Goal: Task Accomplishment & Management: Use online tool/utility

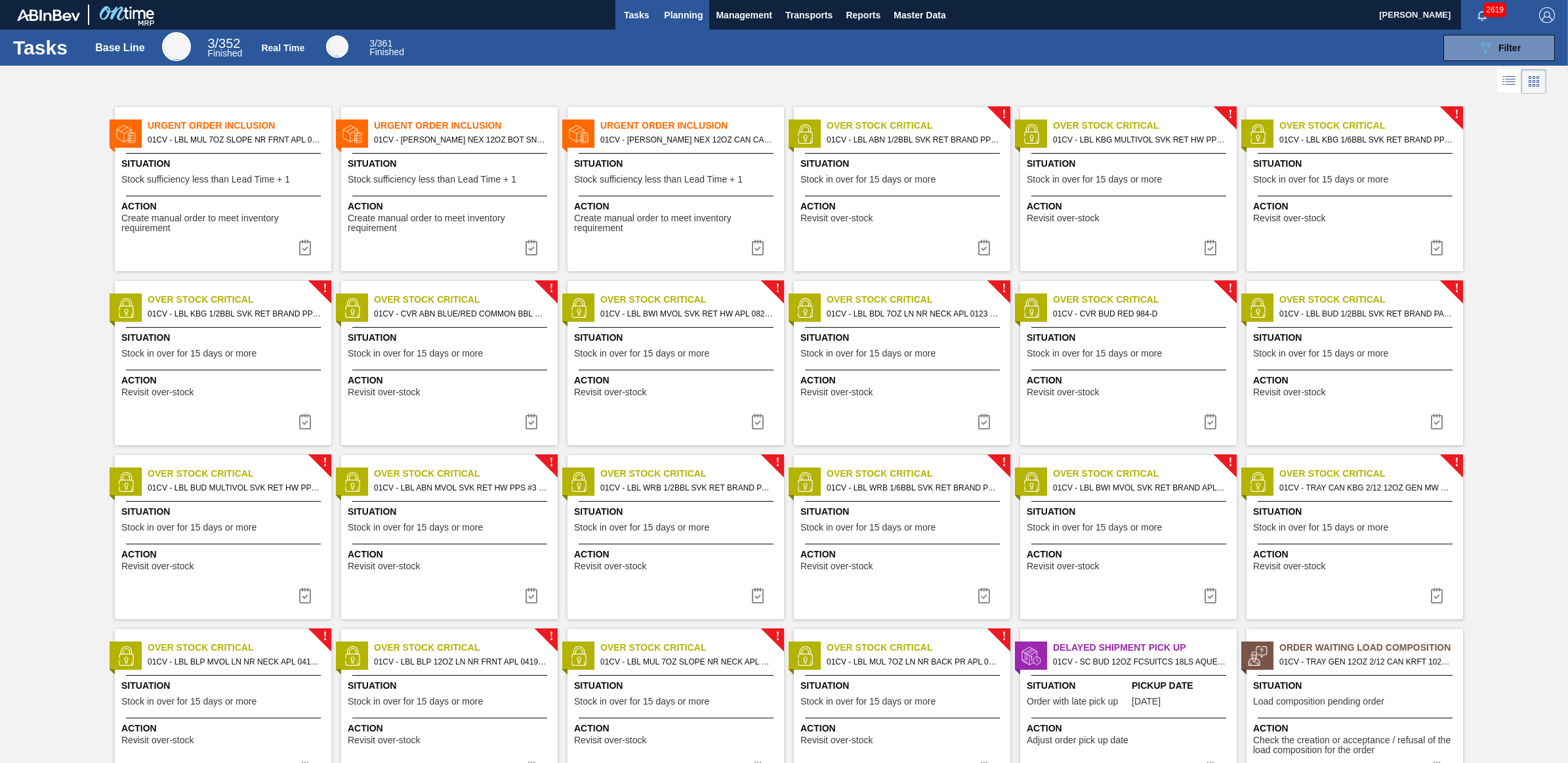
click at [700, 18] on span "Planning" at bounding box center [683, 14] width 39 height 15
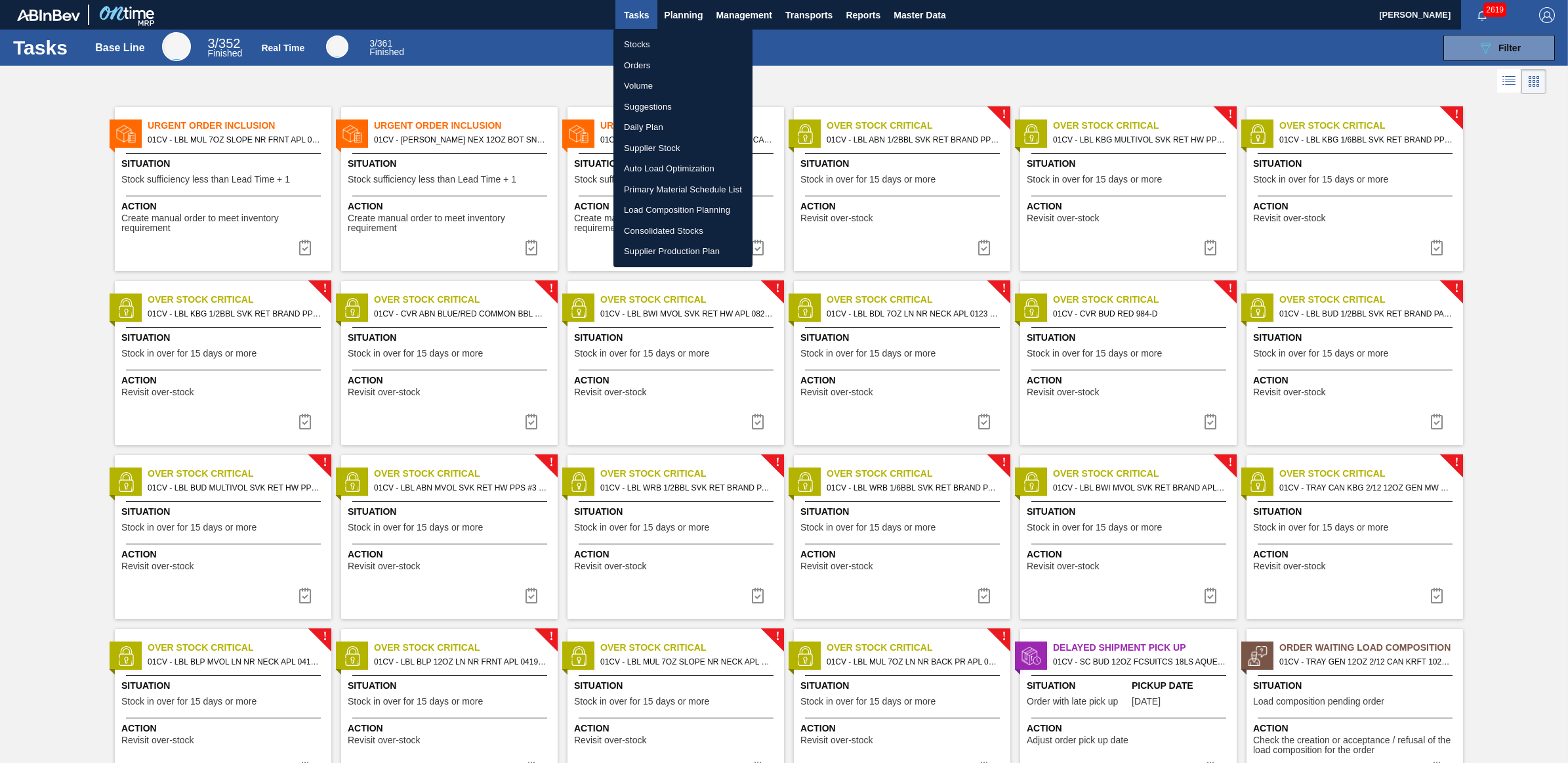
click at [647, 207] on li "Load Composition Planning" at bounding box center [683, 209] width 139 height 21
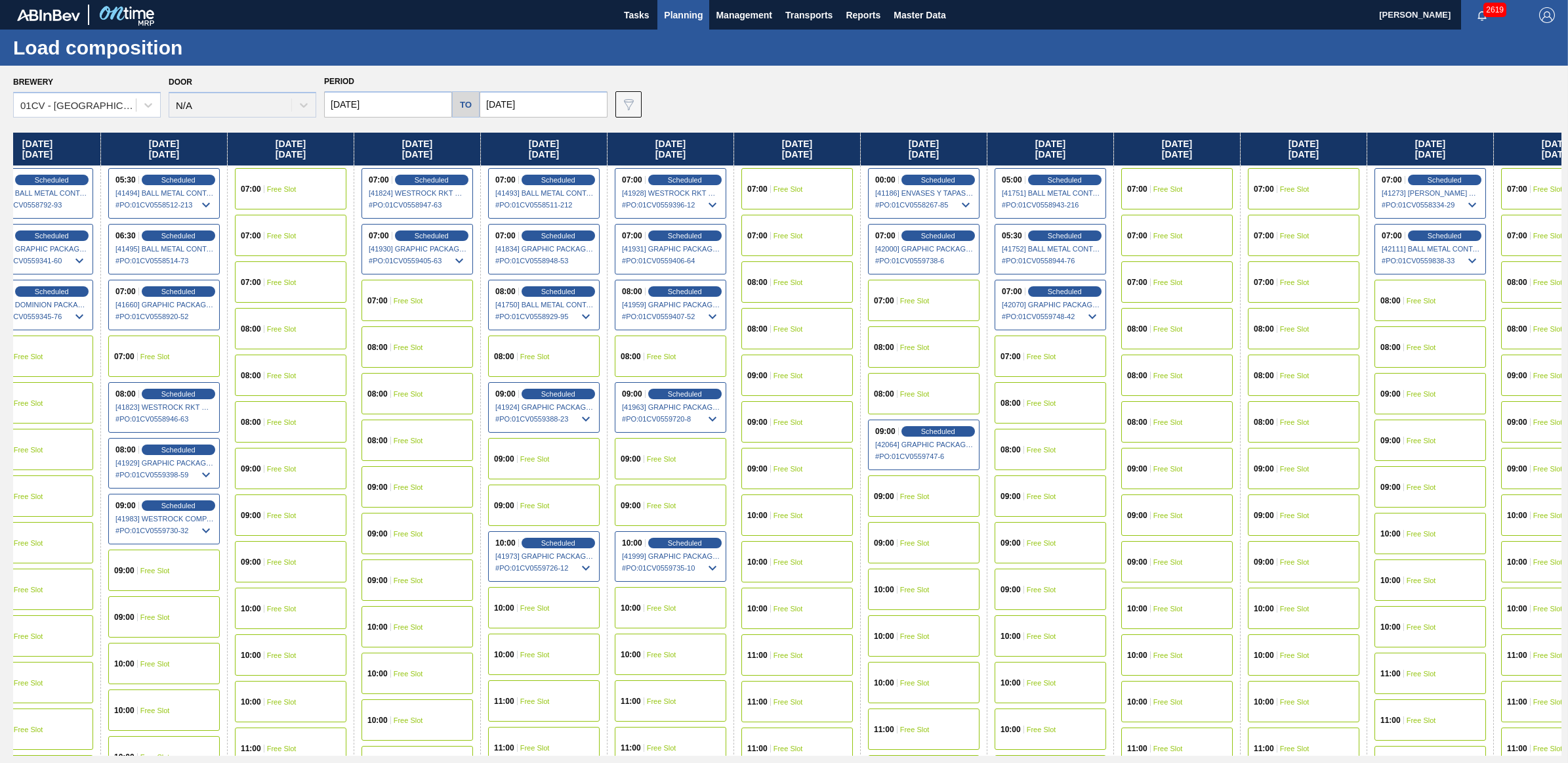
scroll to position [0, 799]
drag, startPoint x: 1351, startPoint y: 144, endPoint x: 520, endPoint y: 169, distance: 831.4
click at [520, 169] on div "Friday 08/22/2025 05:30 Scheduled [41099] BALL METAL CONTAINER GROUP - 00082216…" at bounding box center [787, 444] width 1548 height 623
click at [1067, 401] on div "08:00 Free Slot" at bounding box center [1050, 403] width 112 height 41
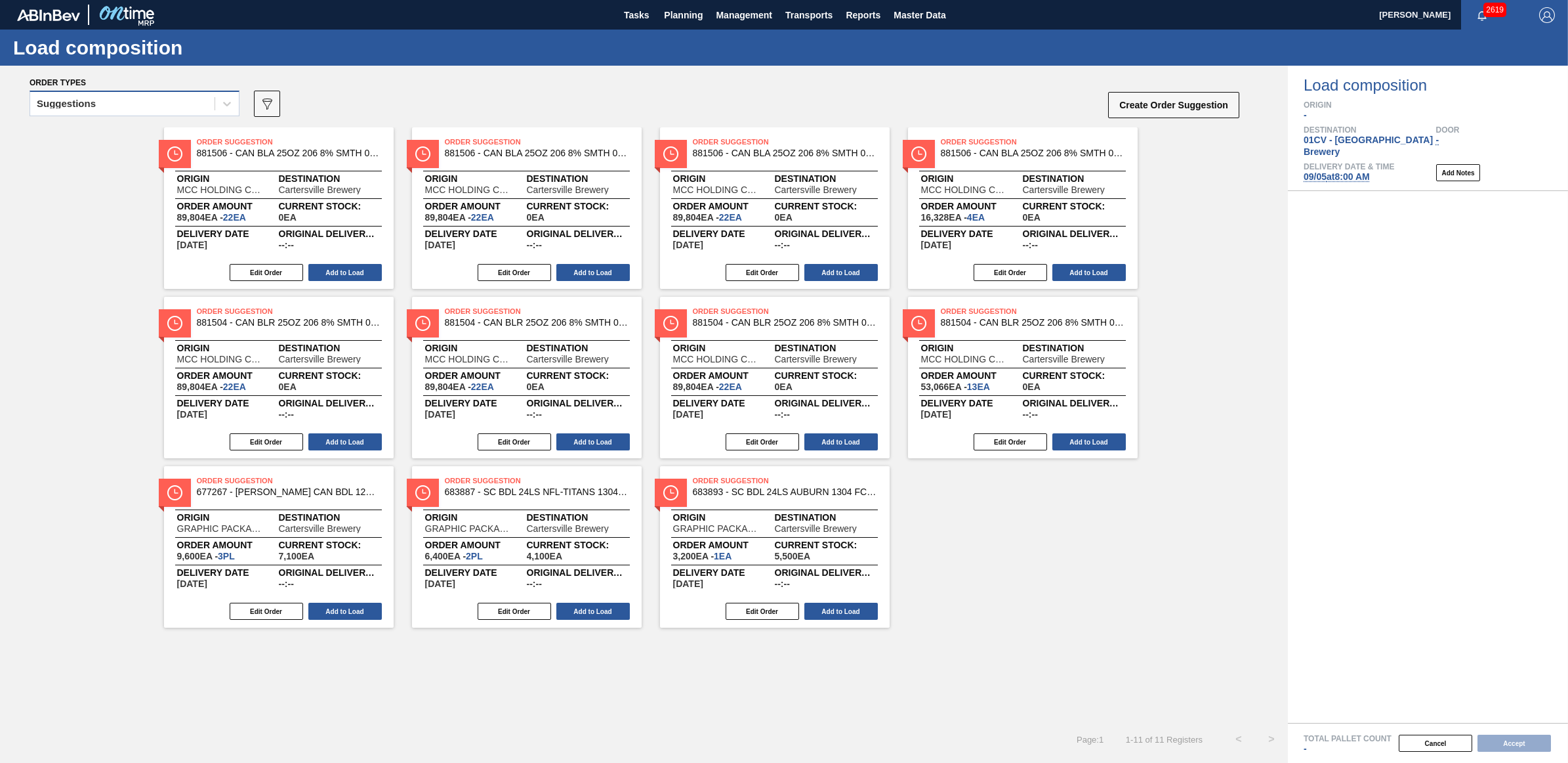
click at [70, 115] on div "Suggestions" at bounding box center [134, 103] width 210 height 25
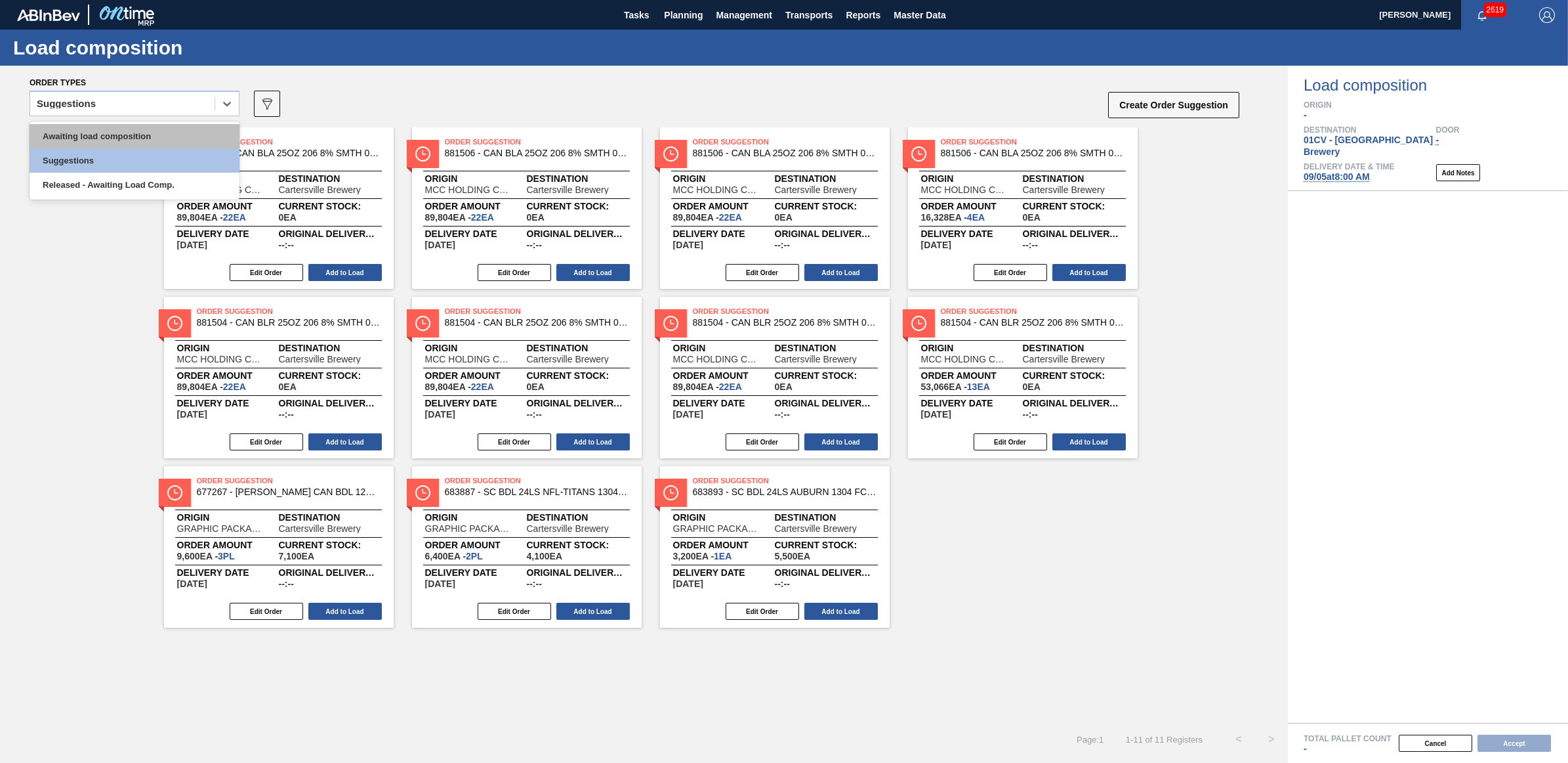
click at [83, 133] on div "Awaiting load composition" at bounding box center [134, 136] width 210 height 24
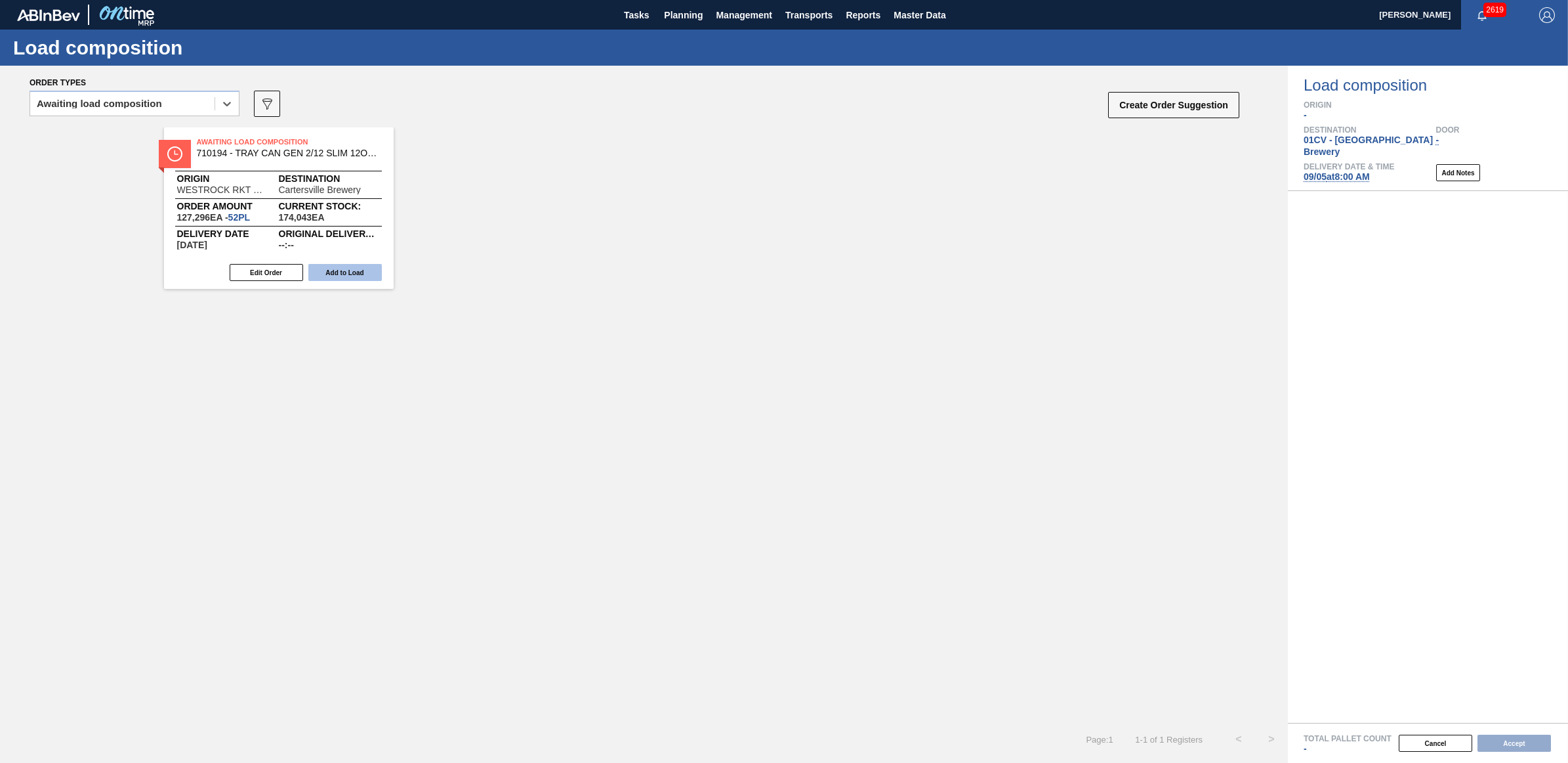
click at [345, 266] on button "Add to Load" at bounding box center [345, 272] width 74 height 17
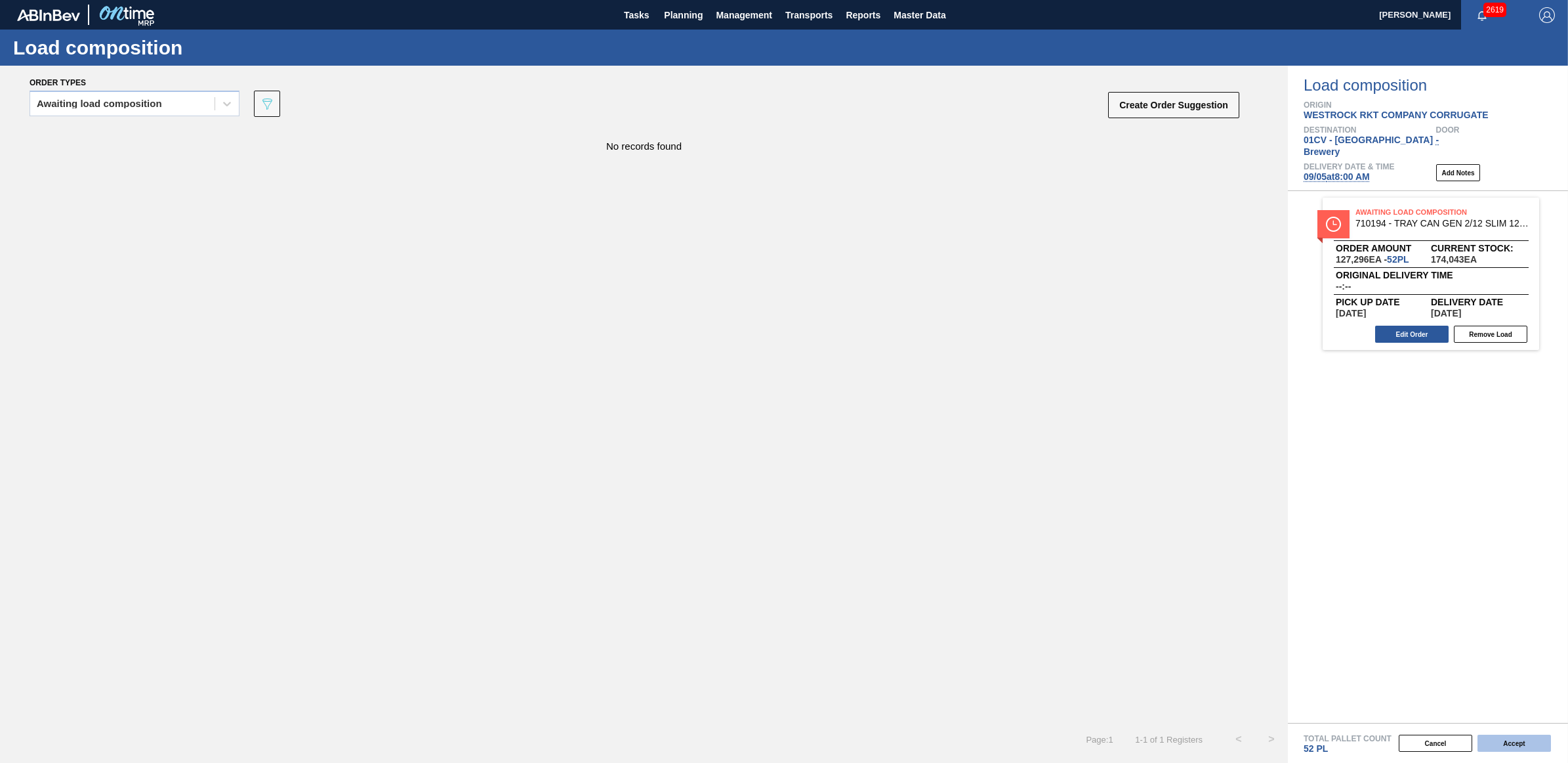
click at [1503, 742] on button "Accept" at bounding box center [1515, 742] width 74 height 17
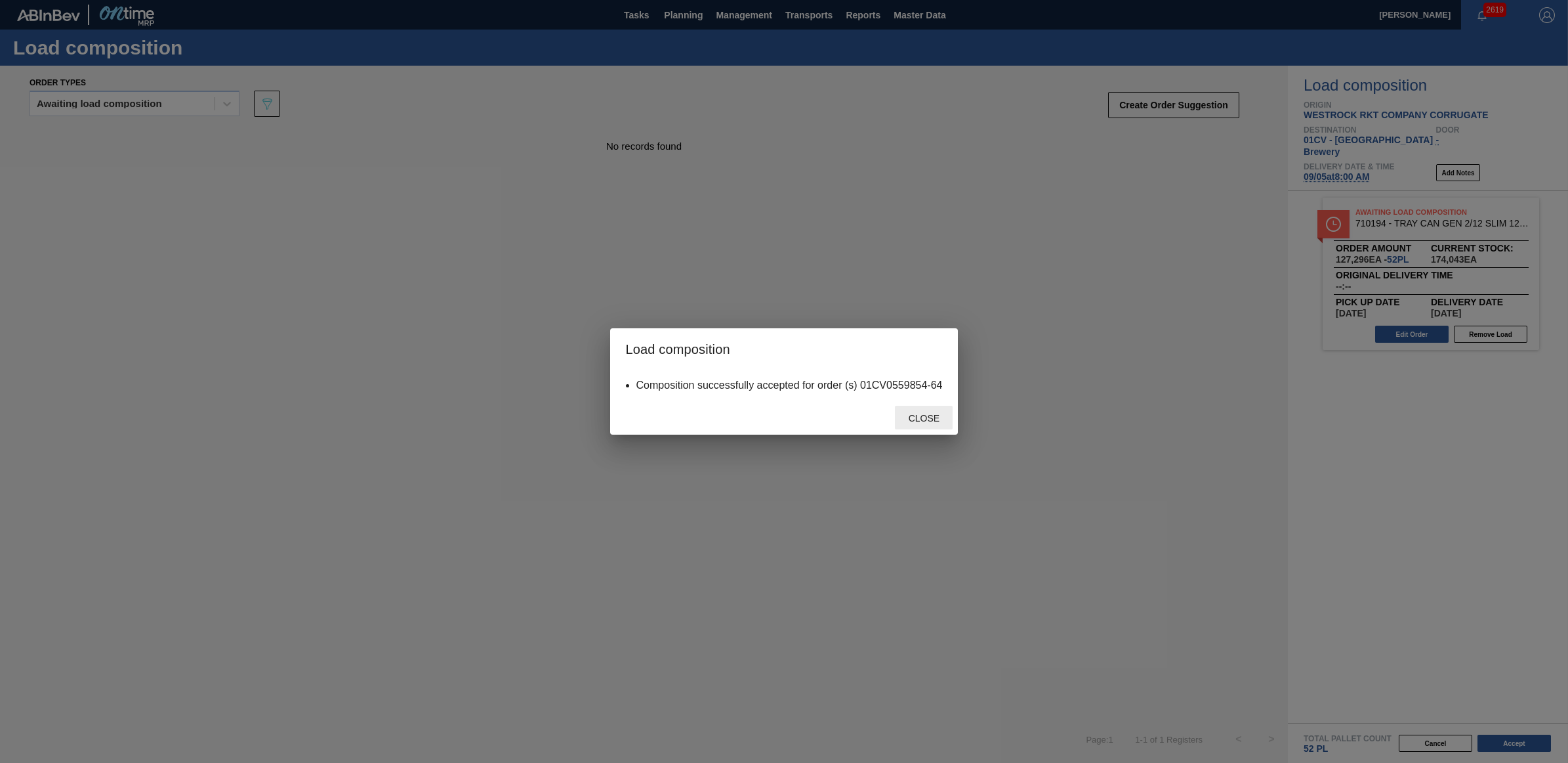
click at [919, 427] on div "Close" at bounding box center [924, 418] width 58 height 24
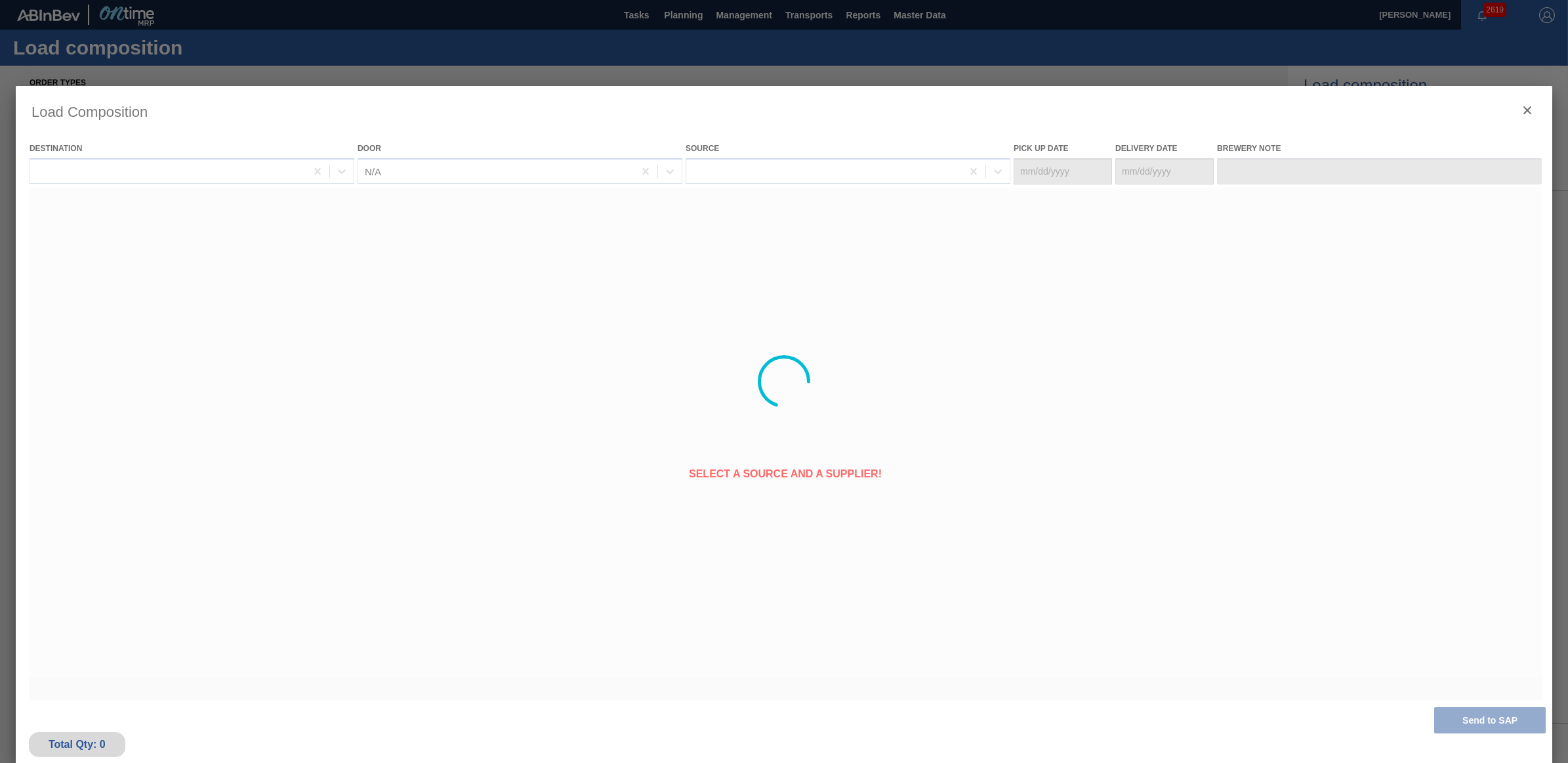
type Date "[DATE]"
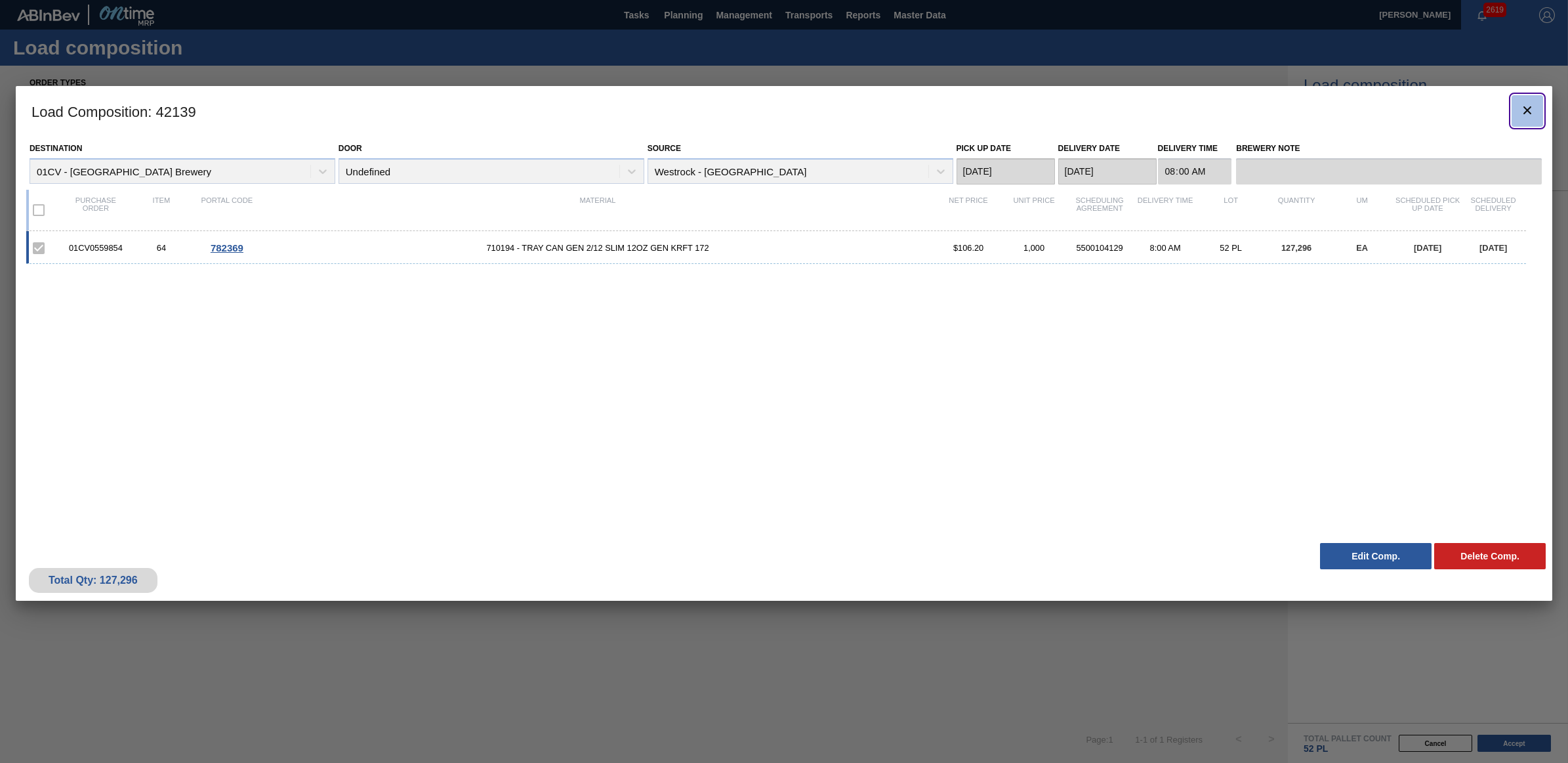
click at [1523, 106] on icon "botão de ícone" at bounding box center [1527, 110] width 15 height 15
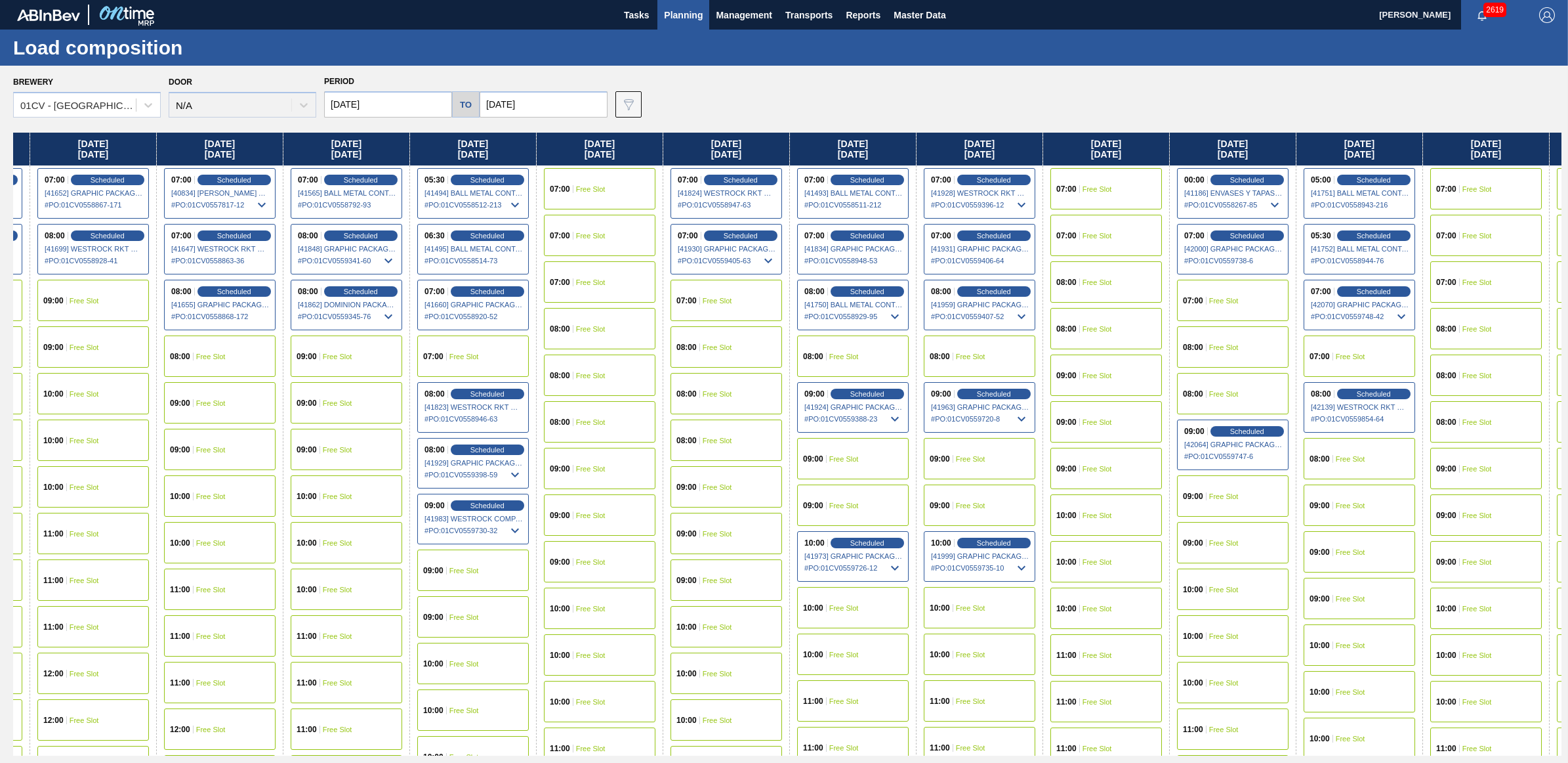
scroll to position [0, 559]
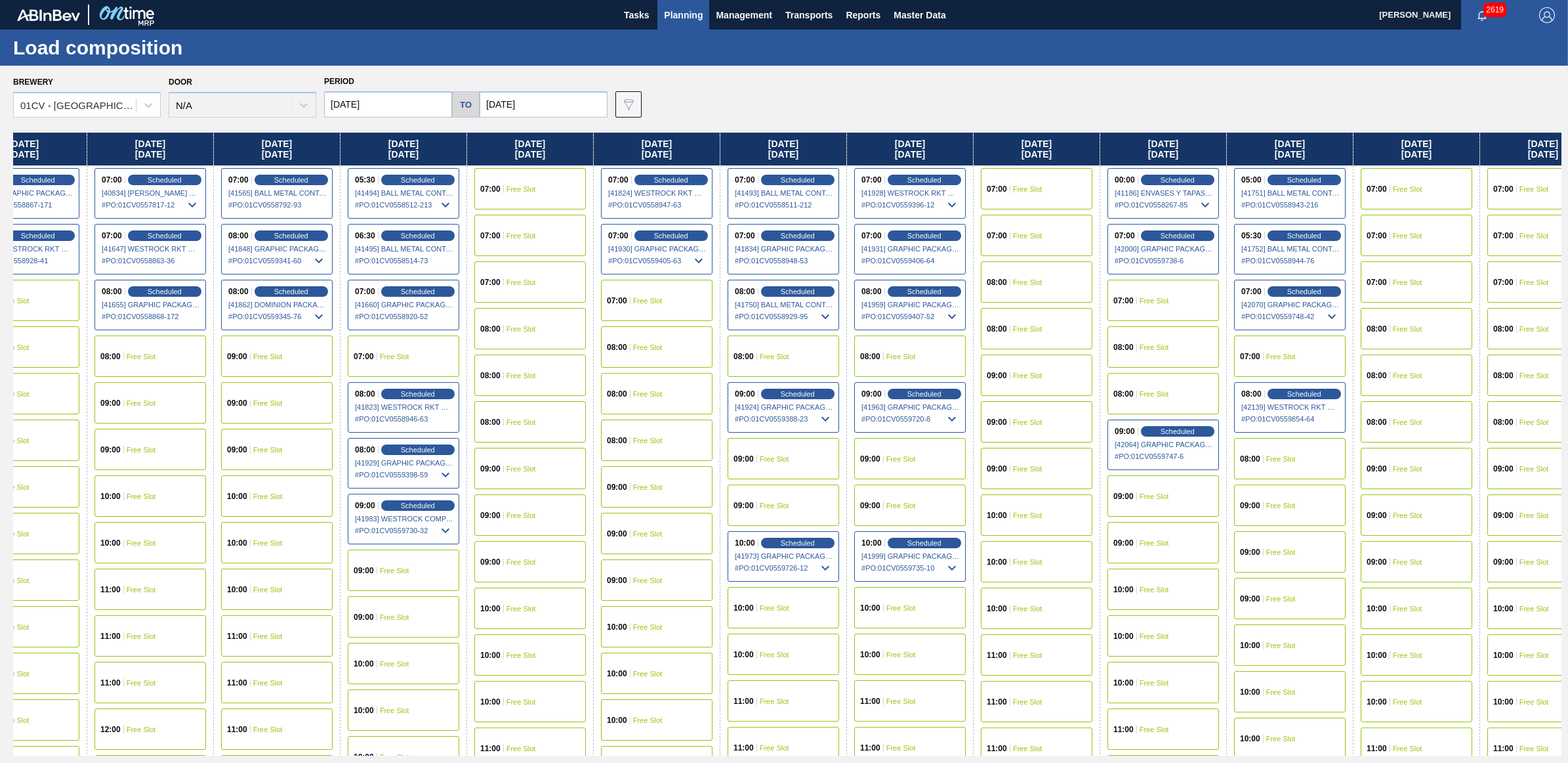
drag, startPoint x: 1149, startPoint y: 120, endPoint x: 881, endPoint y: 136, distance: 268.5
click at [881, 136] on div "Friday 08/22/2025 05:30 Scheduled [41099] BALL METAL CONTAINER GROUP - 00082216…" at bounding box center [787, 444] width 1548 height 623
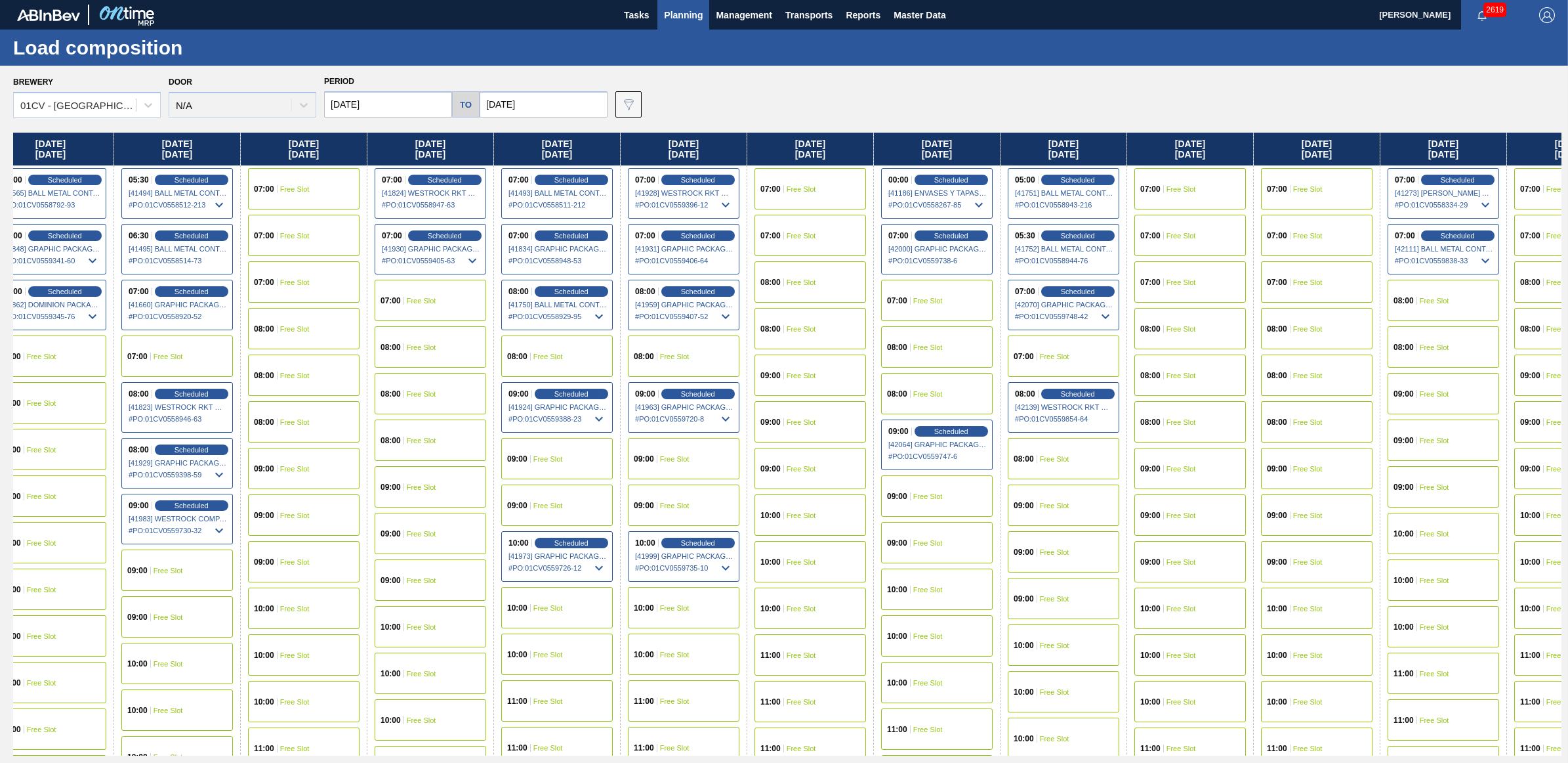
scroll to position [0, 802]
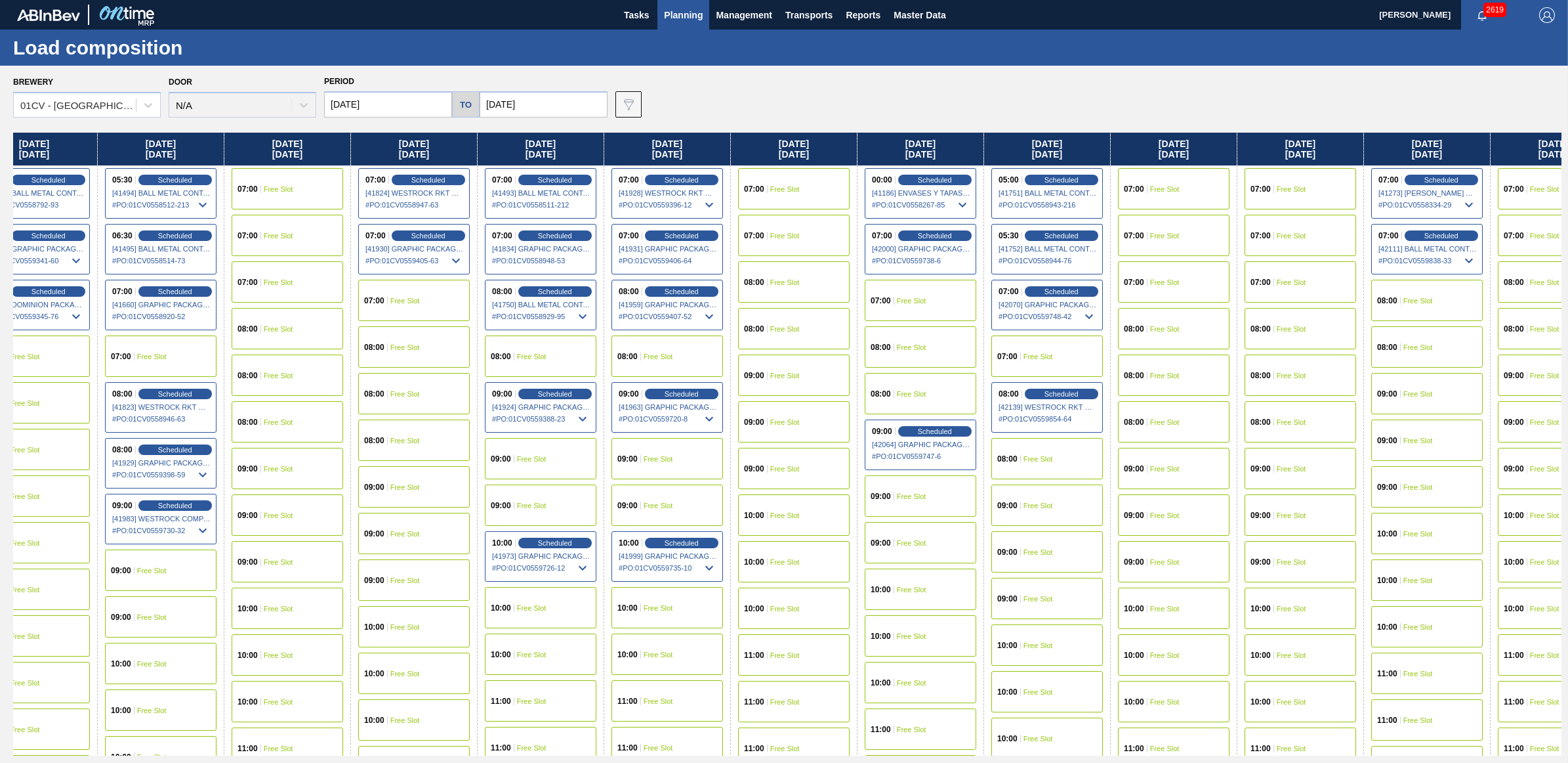
drag, startPoint x: 1520, startPoint y: 150, endPoint x: 1245, endPoint y: 149, distance: 275.0
click at [1245, 149] on div "Friday 08/22/2025 05:30 Scheduled [41099] BALL METAL CONTAINER GROUP - 00082216…" at bounding box center [787, 444] width 1548 height 623
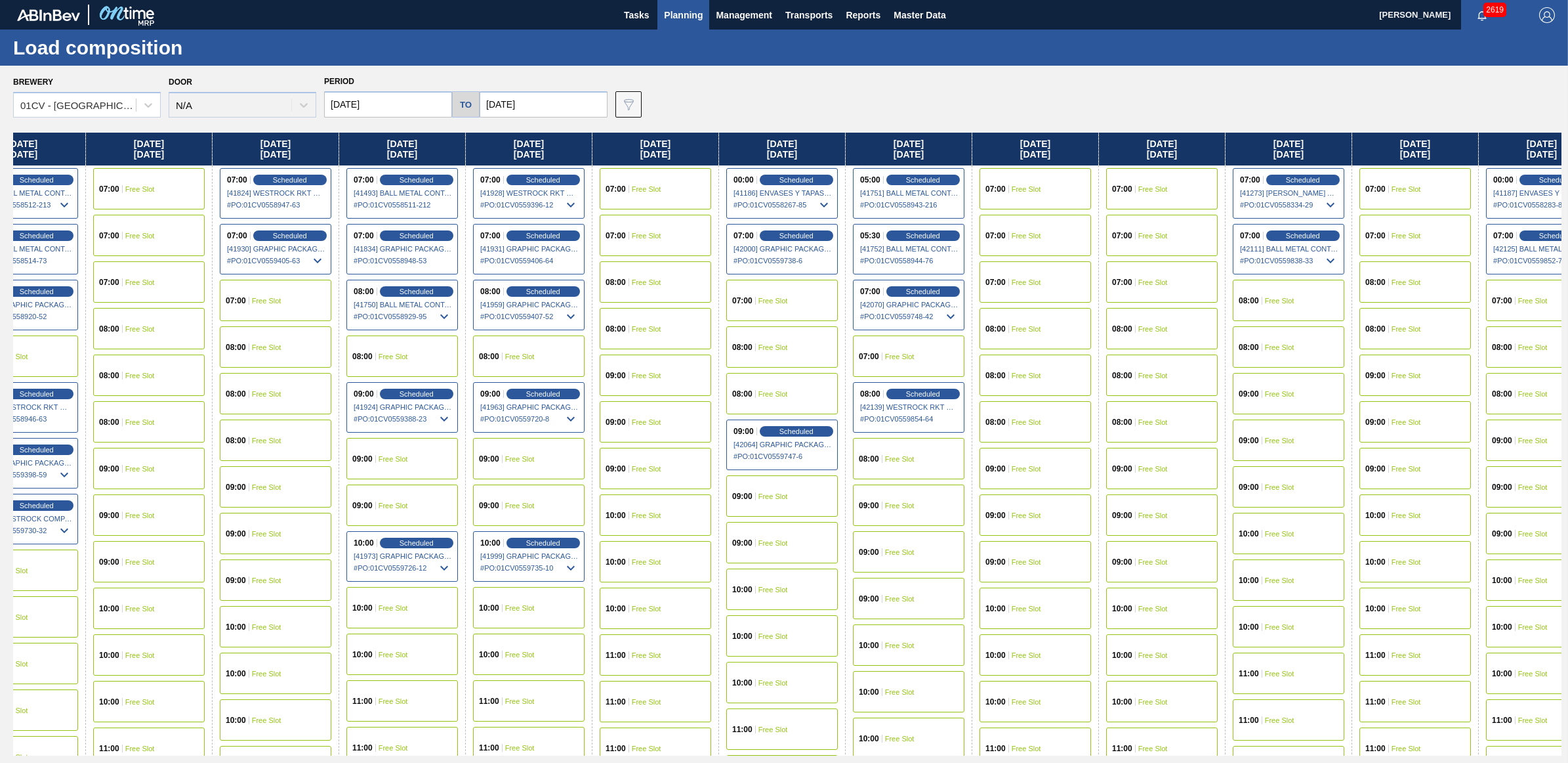
scroll to position [0, 943]
drag, startPoint x: 1319, startPoint y: 152, endPoint x: 1158, endPoint y: 152, distance: 161.0
click at [1158, 152] on div "Friday 08/22/2025 05:30 Scheduled [41099] BALL METAL CONTAINER GROUP - 00082216…" at bounding box center [787, 444] width 1548 height 623
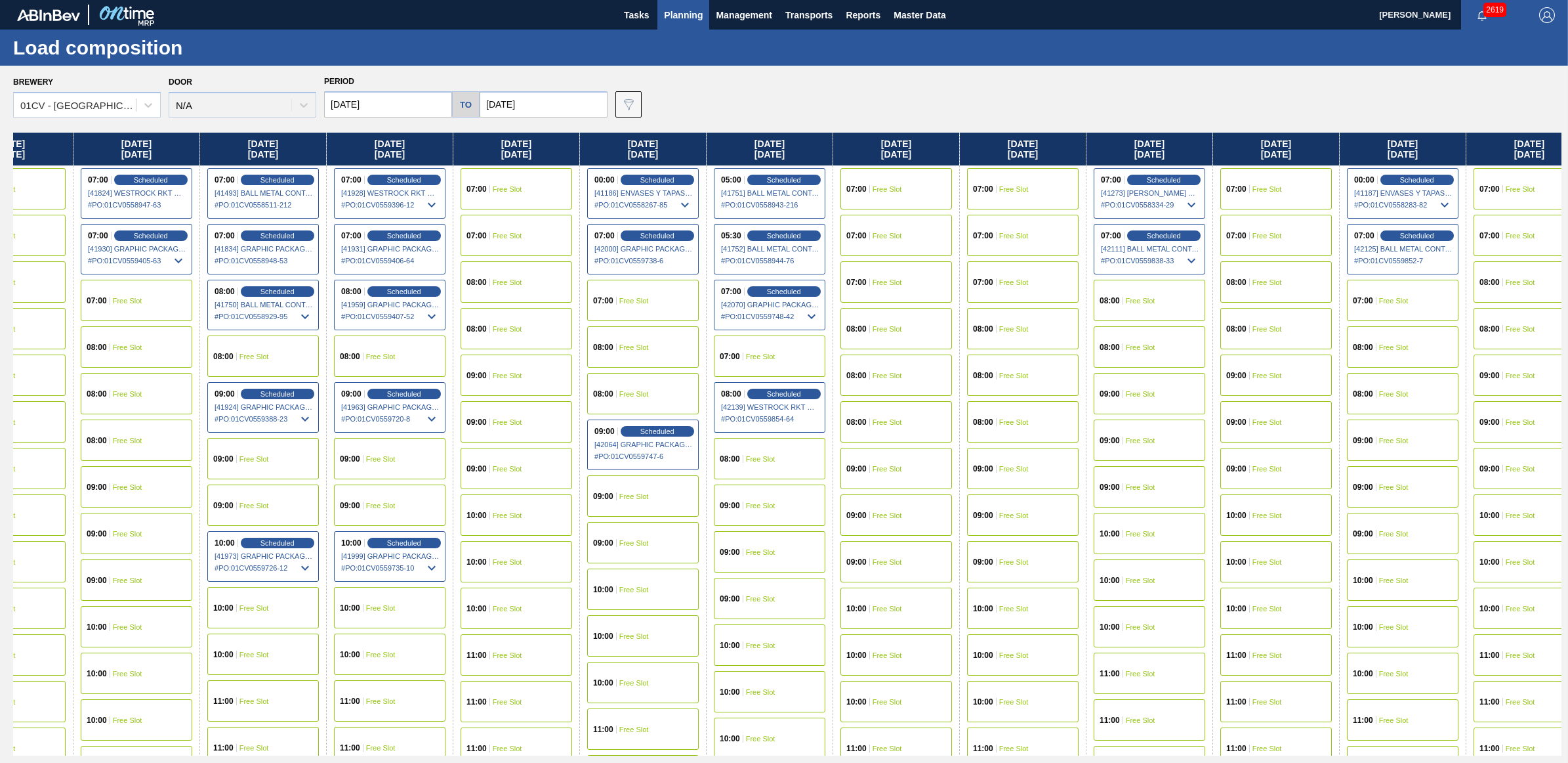
scroll to position [0, 1096]
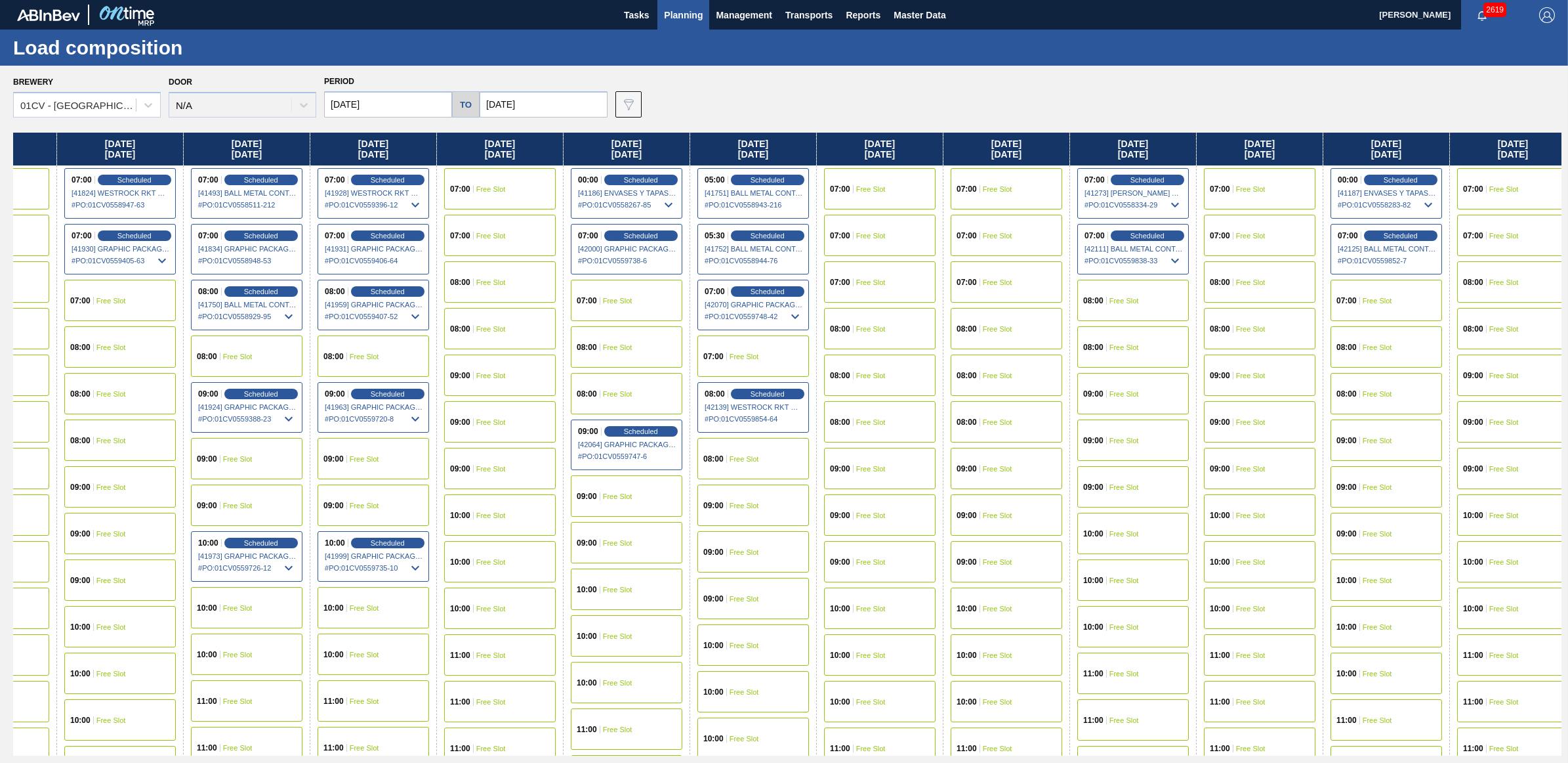
drag, startPoint x: 1405, startPoint y: 148, endPoint x: 1231, endPoint y: 156, distance: 174.2
click at [1231, 156] on div "Friday 08/22/2025 05:30 Scheduled [41099] BALL METAL CONTAINER GROUP - 00082216…" at bounding box center [787, 444] width 1548 height 623
click at [1123, 356] on div "08:00 Free Slot" at bounding box center [1133, 347] width 112 height 41
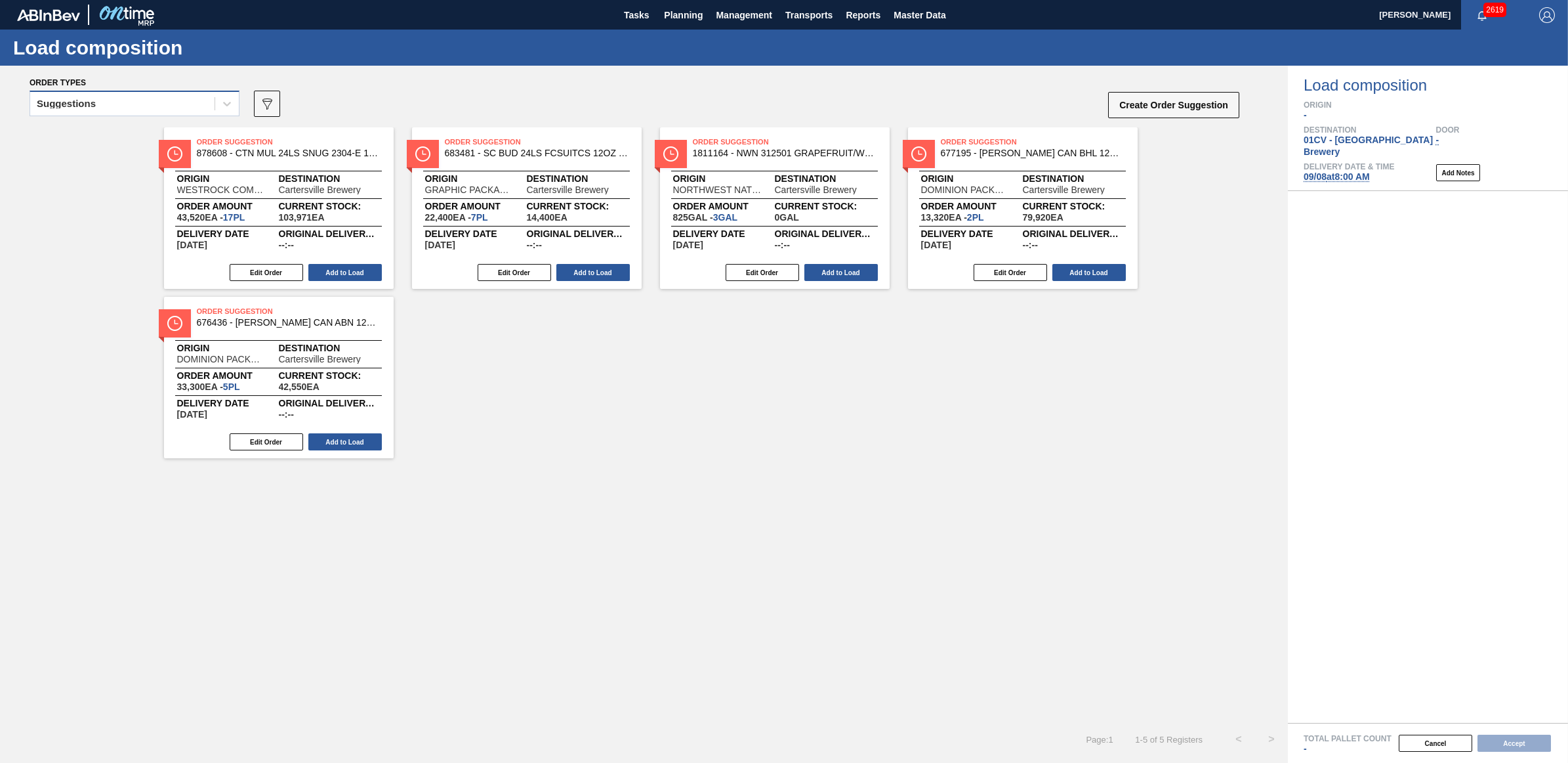
click at [60, 100] on div "Suggestions" at bounding box center [66, 104] width 59 height 9
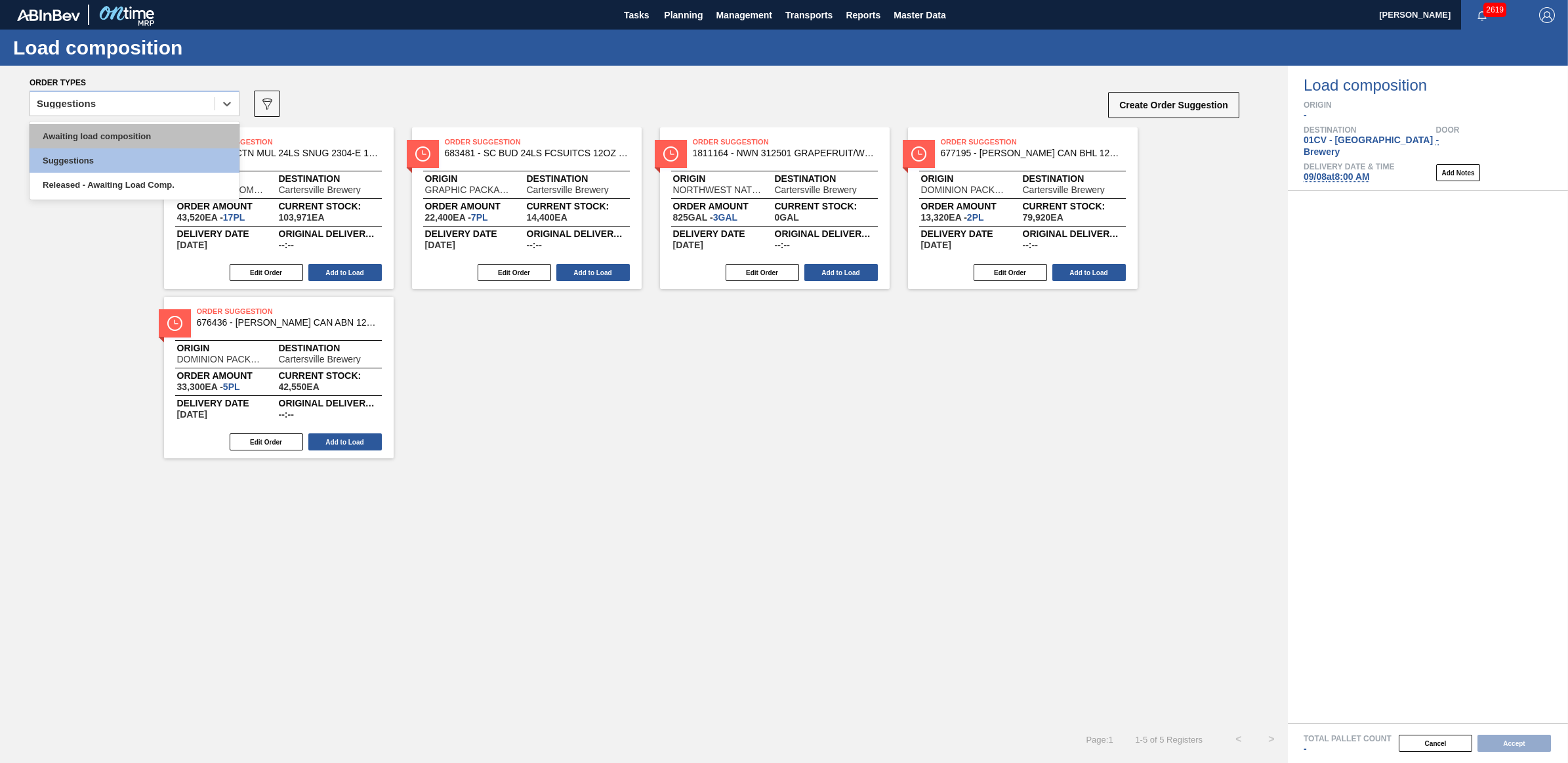
click at [69, 132] on div "Awaiting load composition" at bounding box center [134, 136] width 210 height 24
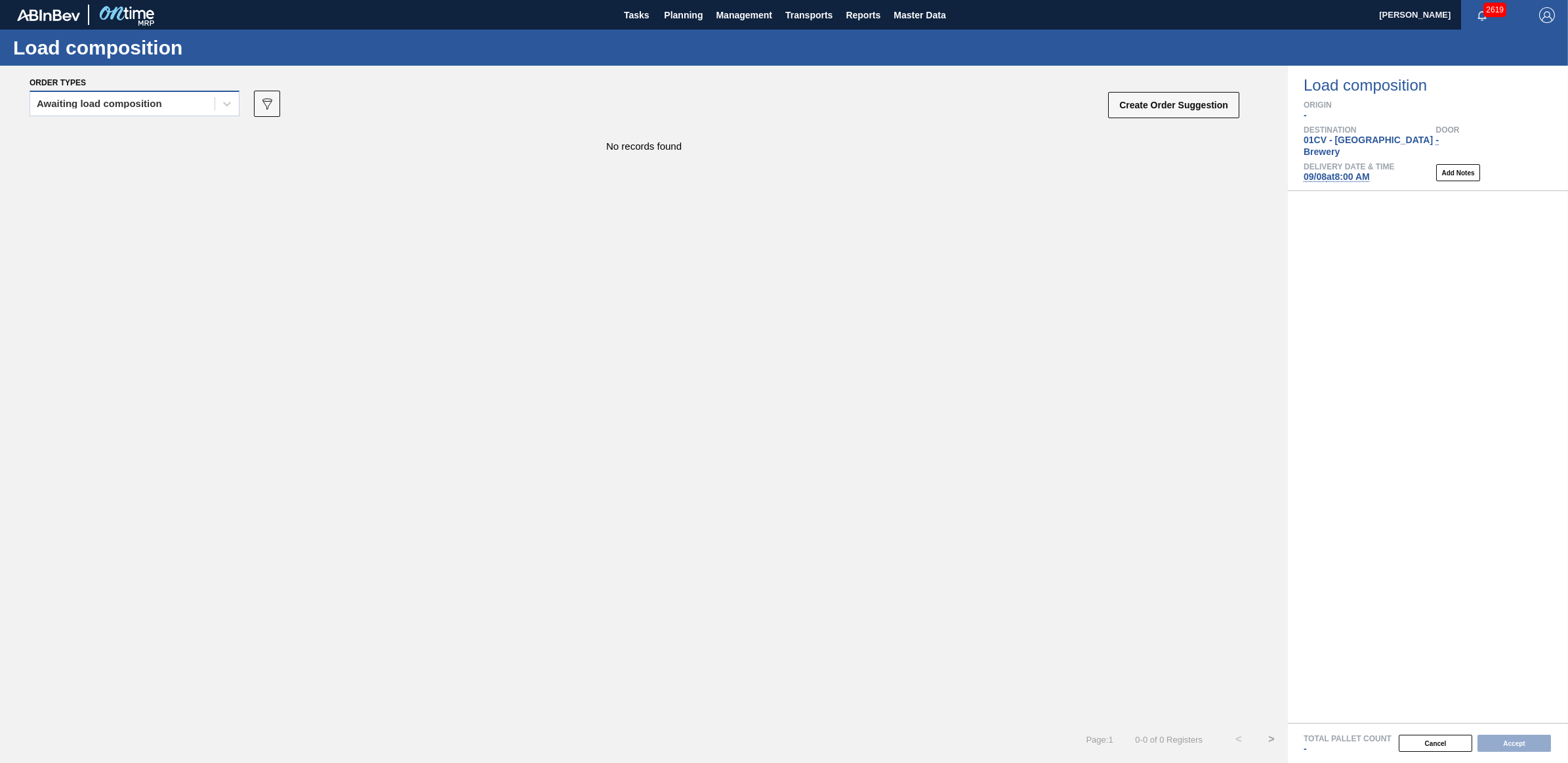
click at [116, 100] on div "Awaiting load composition" at bounding box center [99, 104] width 125 height 9
click at [110, 136] on div "Awaiting load composition" at bounding box center [134, 136] width 210 height 24
click at [89, 97] on div "Awaiting load composition" at bounding box center [122, 104] width 184 height 19
click at [96, 139] on div "Awaiting load composition" at bounding box center [134, 136] width 210 height 24
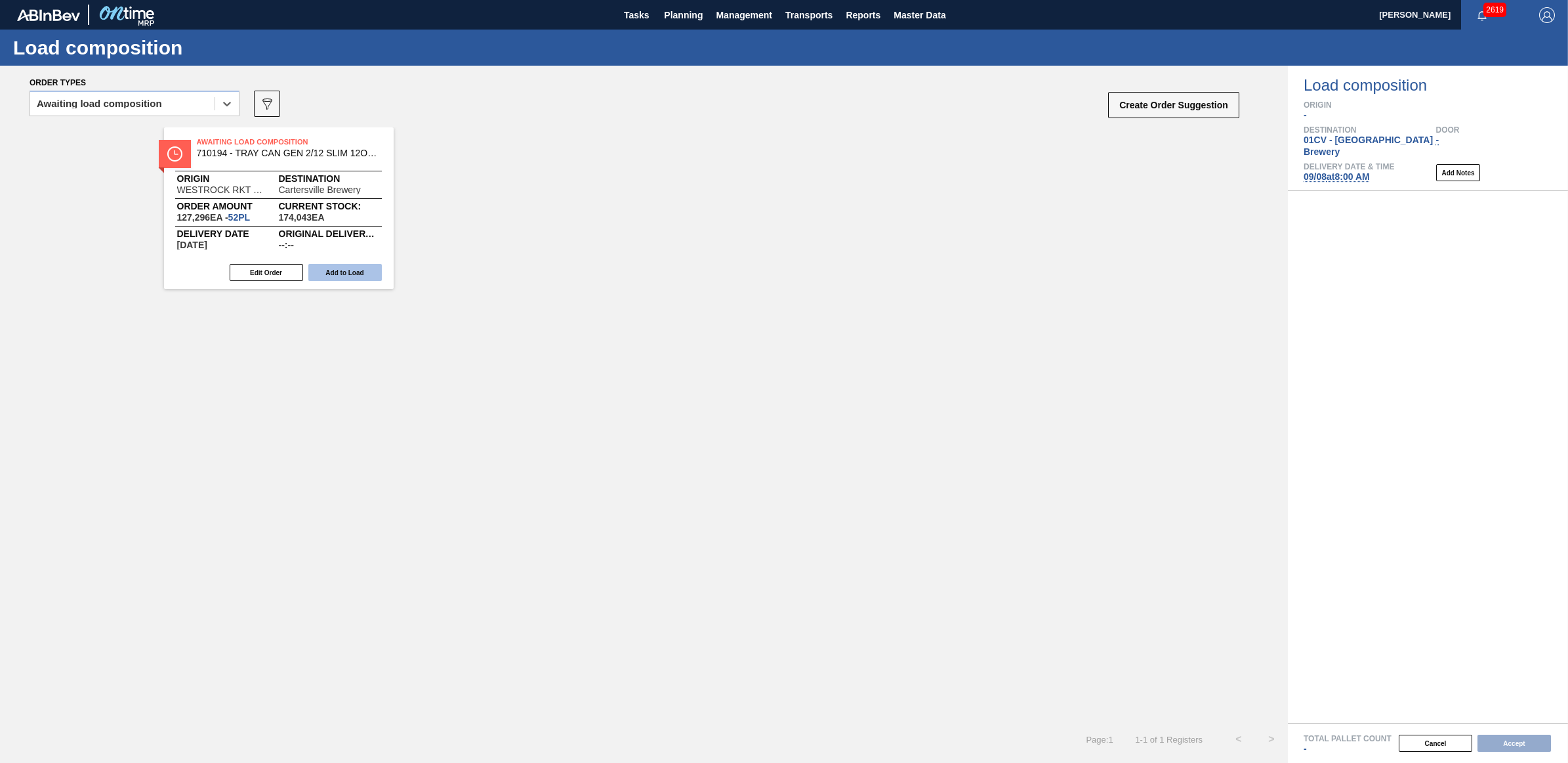
click at [358, 272] on button "Add to Load" at bounding box center [345, 272] width 74 height 17
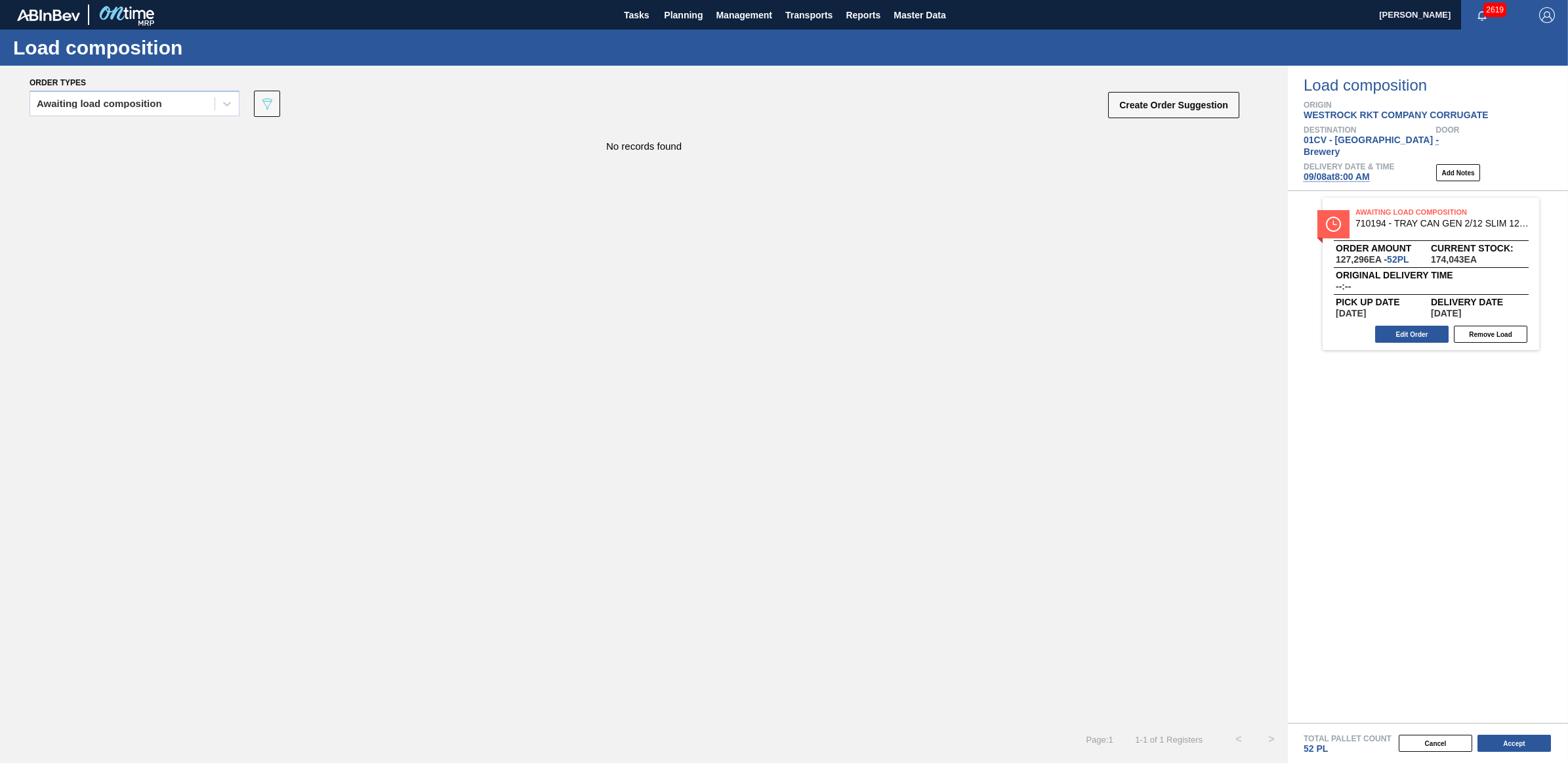
click at [1508, 741] on button "Accept" at bounding box center [1515, 742] width 74 height 17
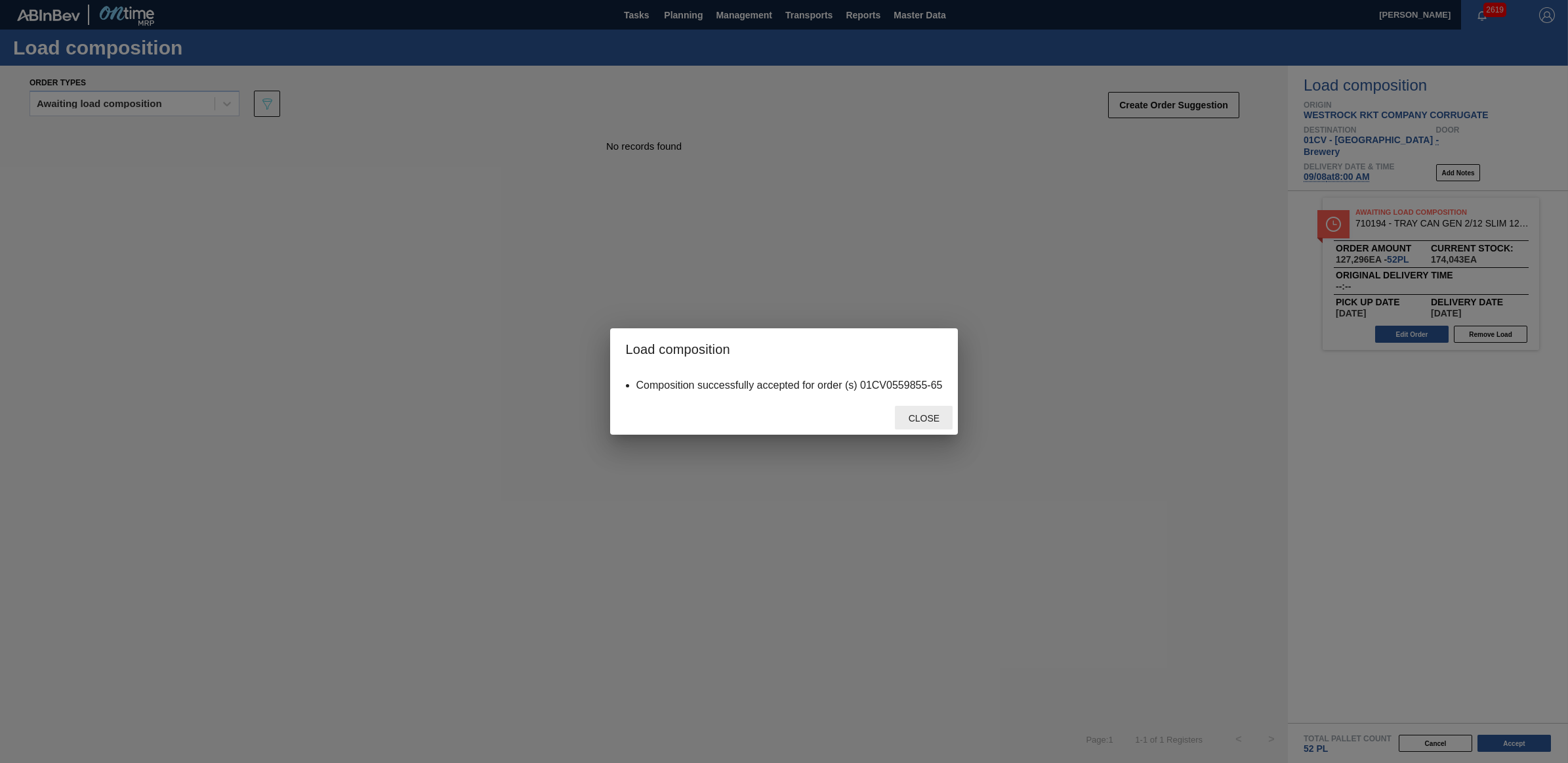
click at [940, 415] on span "Close" at bounding box center [923, 418] width 51 height 11
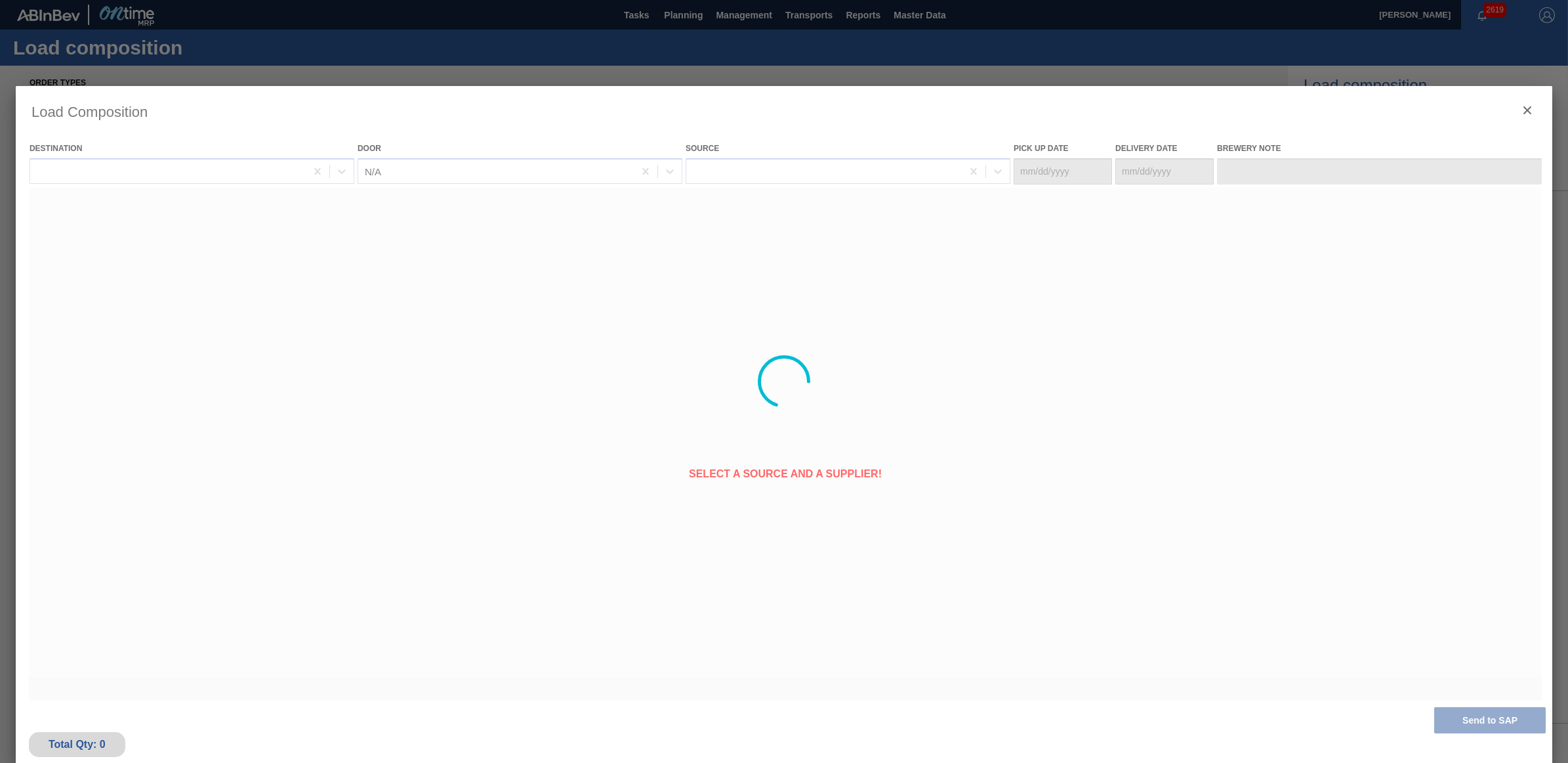
type Date "09/06/2025"
type Date "09/08/2025"
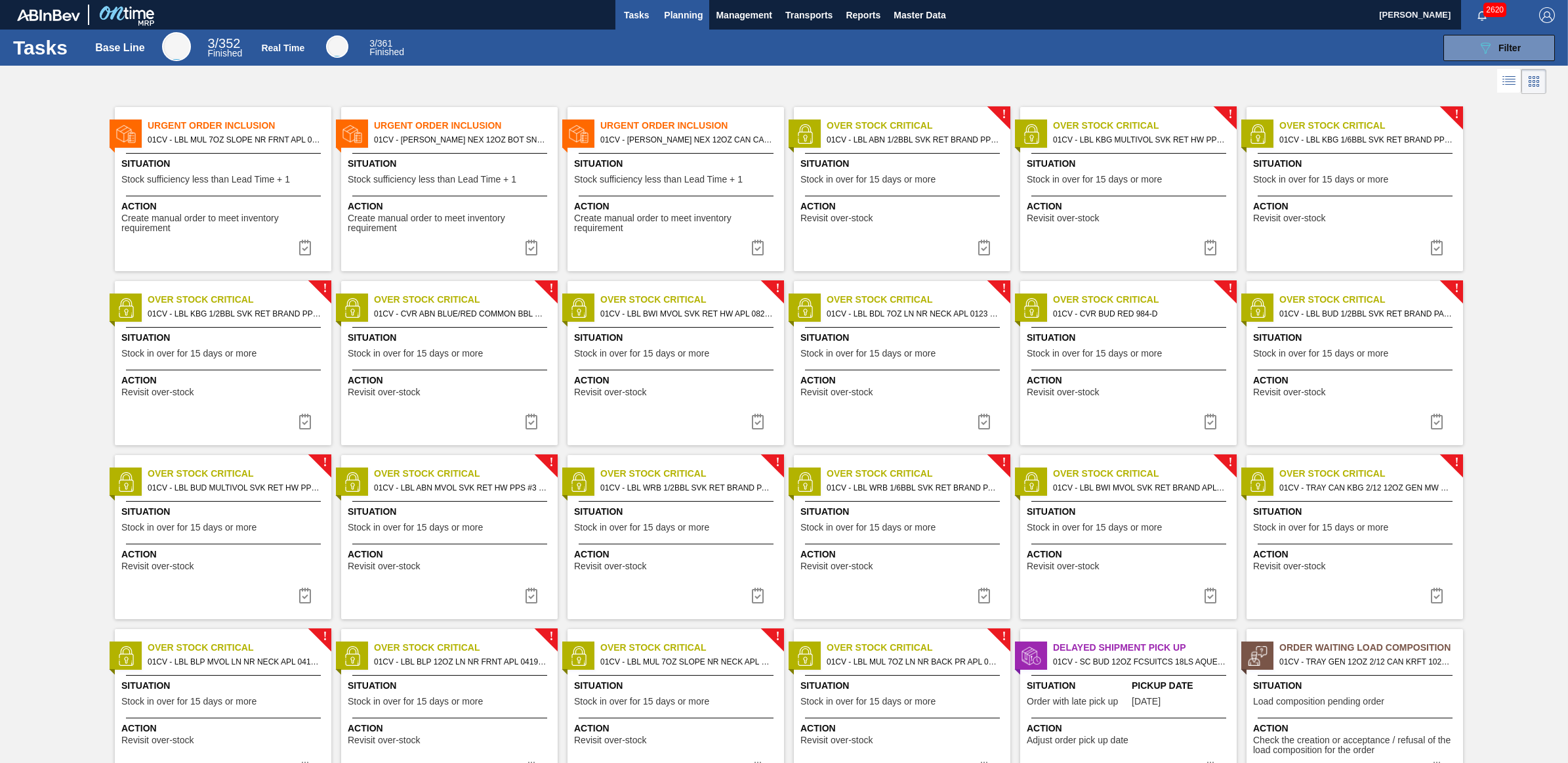
click at [667, 27] on button "Planning" at bounding box center [683, 14] width 51 height 30
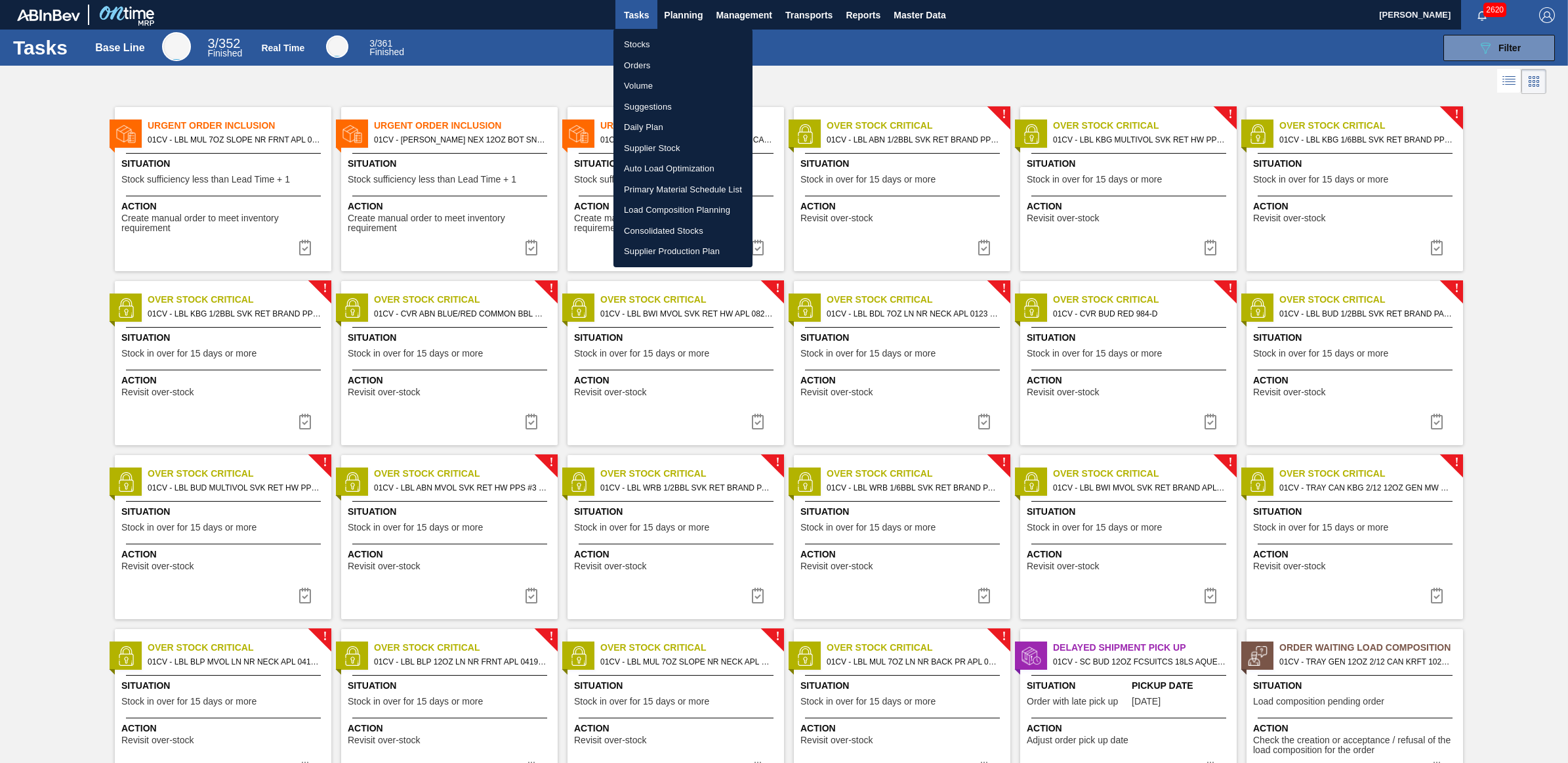
click at [666, 47] on li "Stocks" at bounding box center [683, 44] width 139 height 21
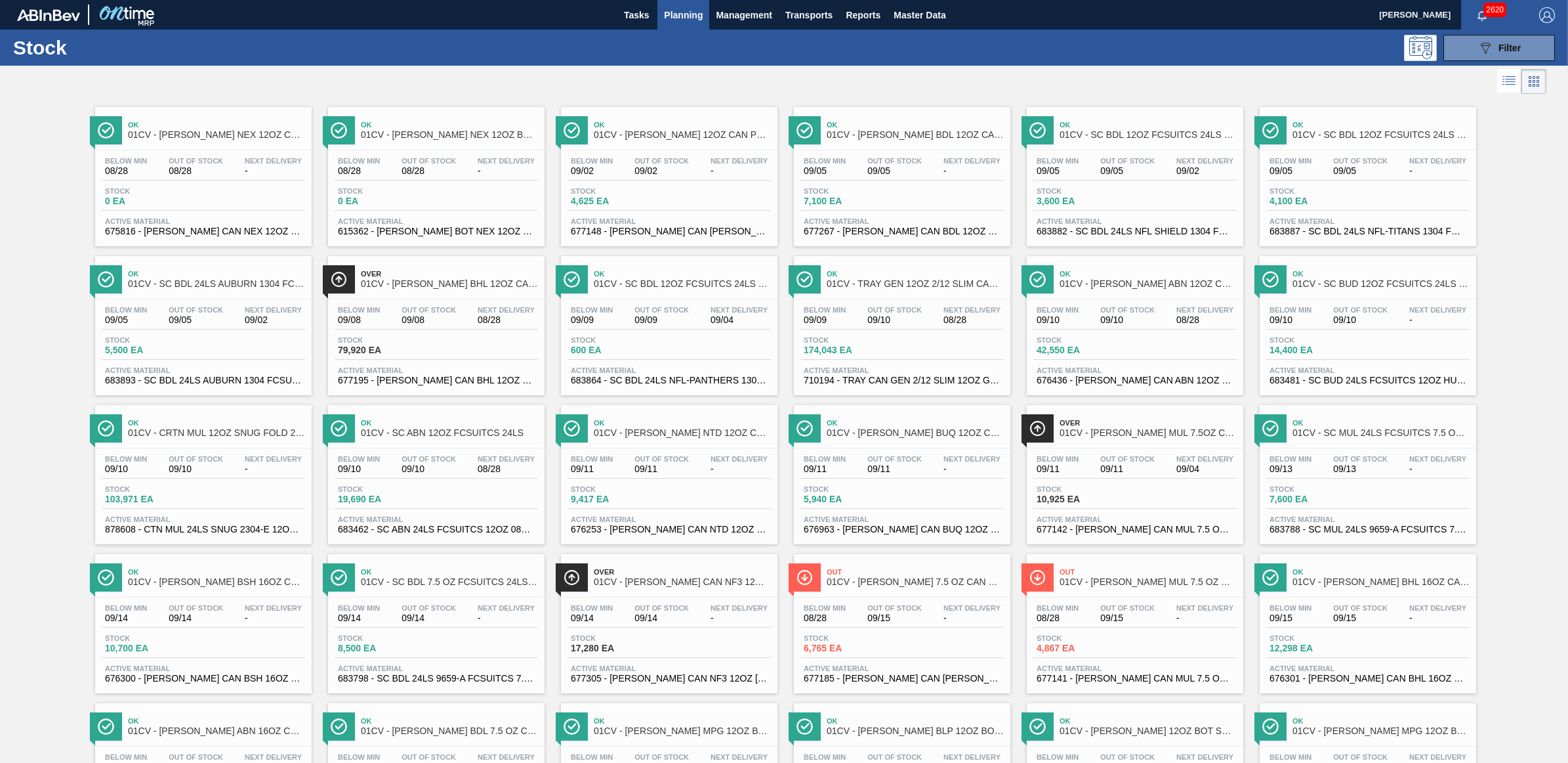
click at [1205, 71] on div at bounding box center [773, 81] width 1546 height 32
click at [1517, 41] on div "089F7B8B-B2A5-4AFE-B5C0-19BA573D28AC Filter" at bounding box center [1499, 47] width 43 height 15
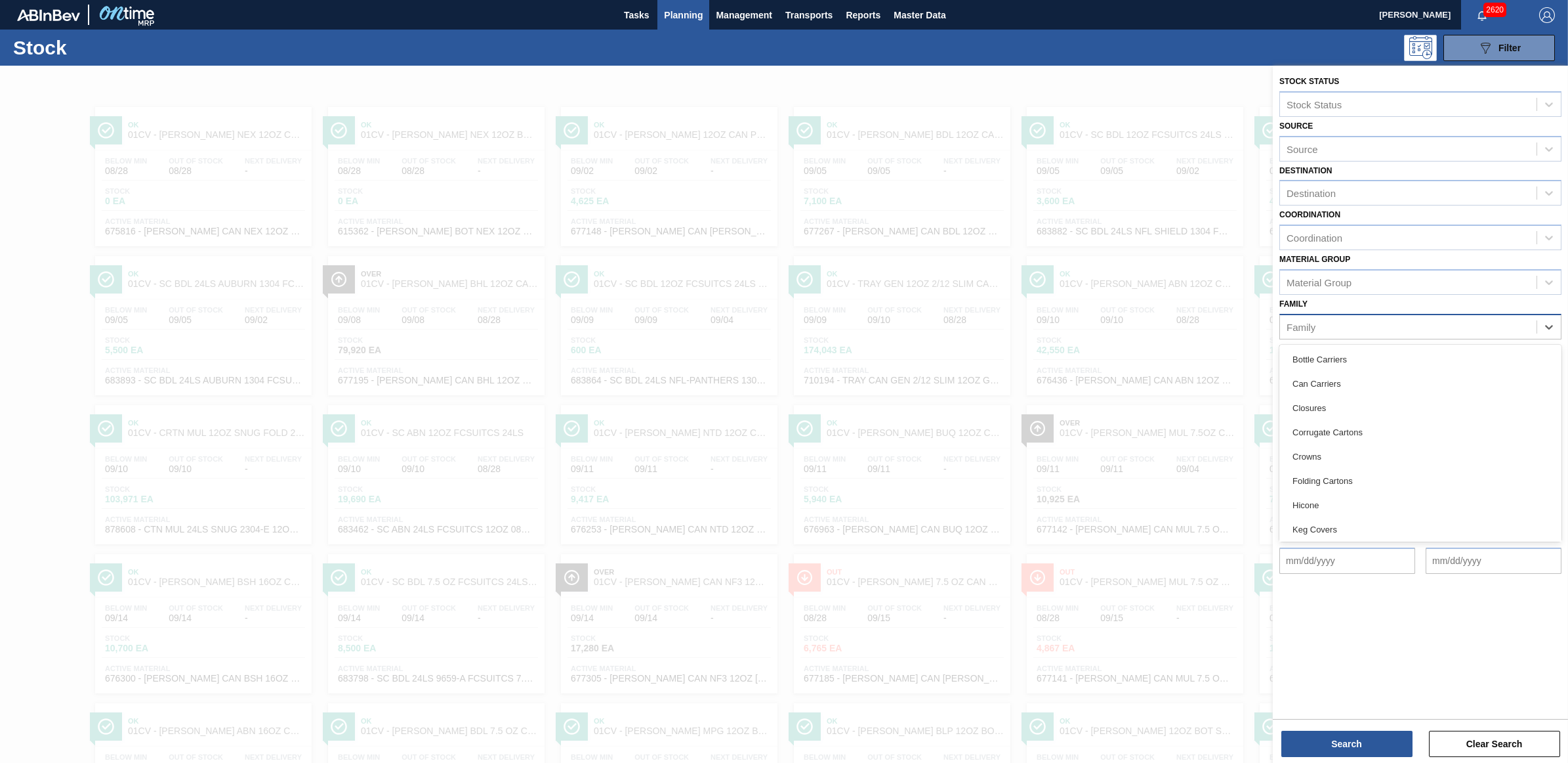
click at [1378, 326] on div "Family" at bounding box center [1408, 326] width 257 height 19
click at [1322, 519] on div "Trays" at bounding box center [1420, 527] width 282 height 24
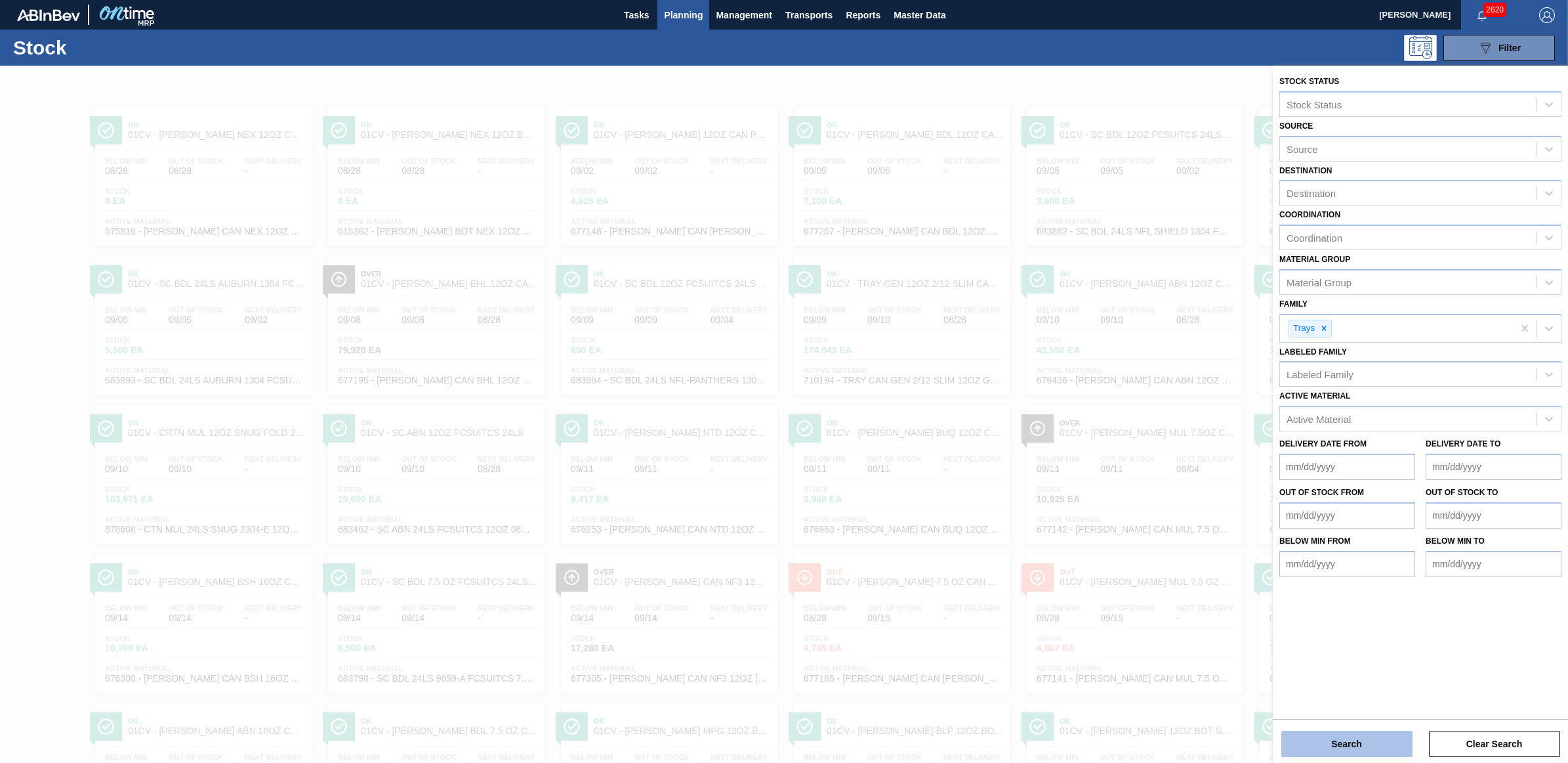
click at [1335, 751] on button "Search" at bounding box center [1347, 743] width 132 height 26
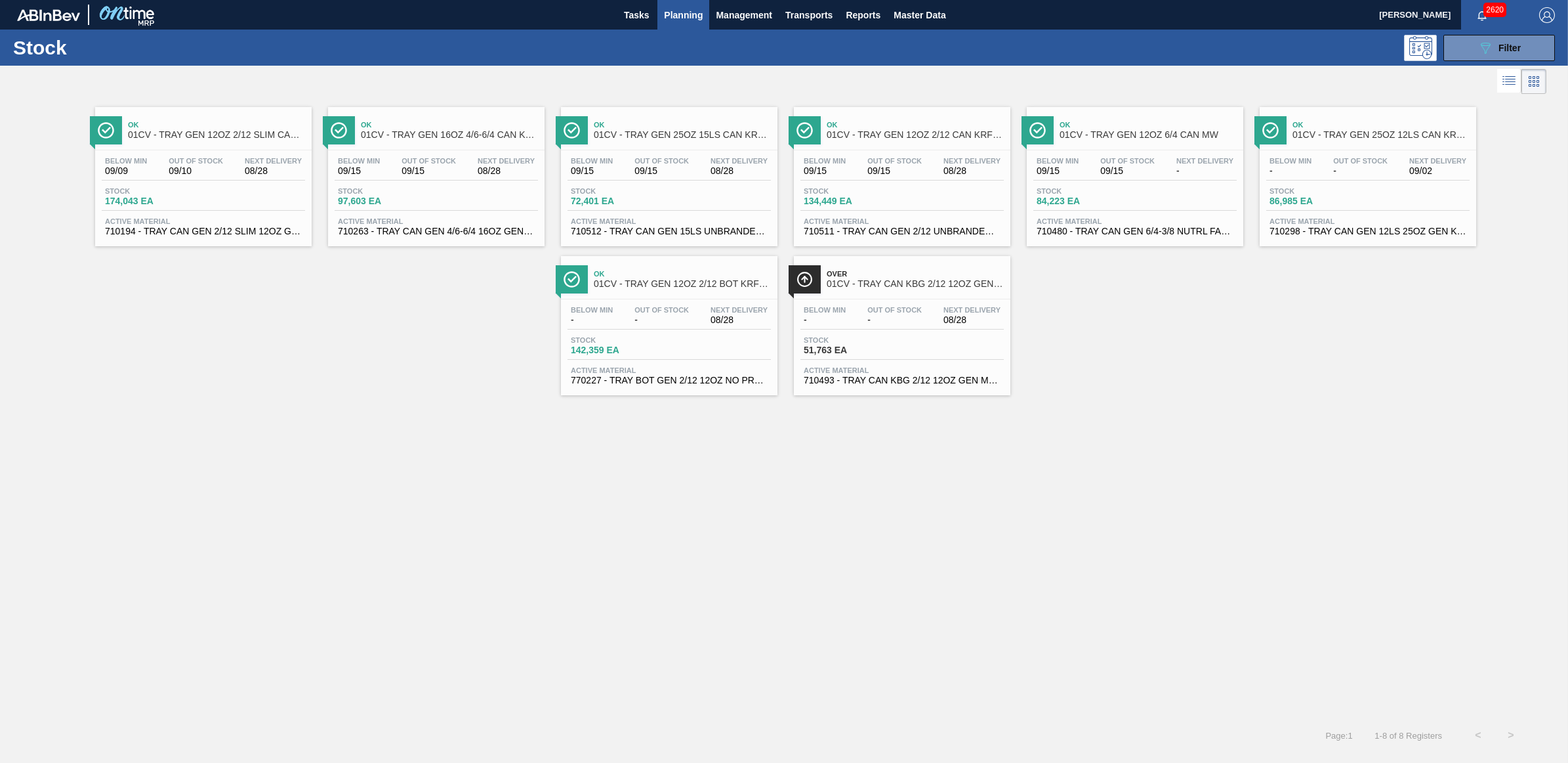
click at [234, 170] on div "Below Min 09/09 Out Of Stock 09/10 Next Delivery 08/28" at bounding box center [204, 169] width 204 height 23
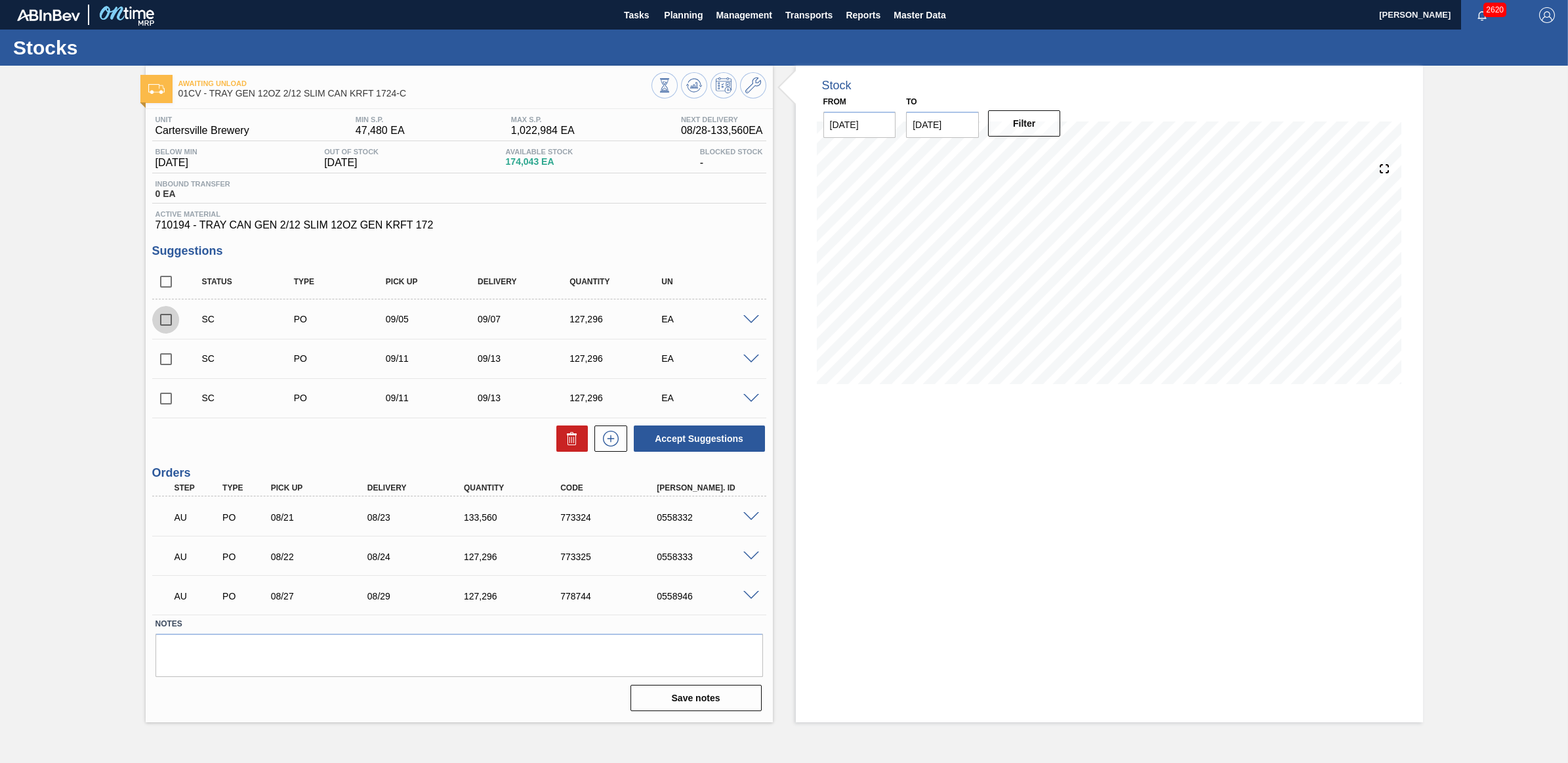
click at [162, 316] on input "checkbox" at bounding box center [166, 319] width 28 height 28
click at [662, 447] on button "Accept Suggestions" at bounding box center [700, 438] width 132 height 26
checkbox input "false"
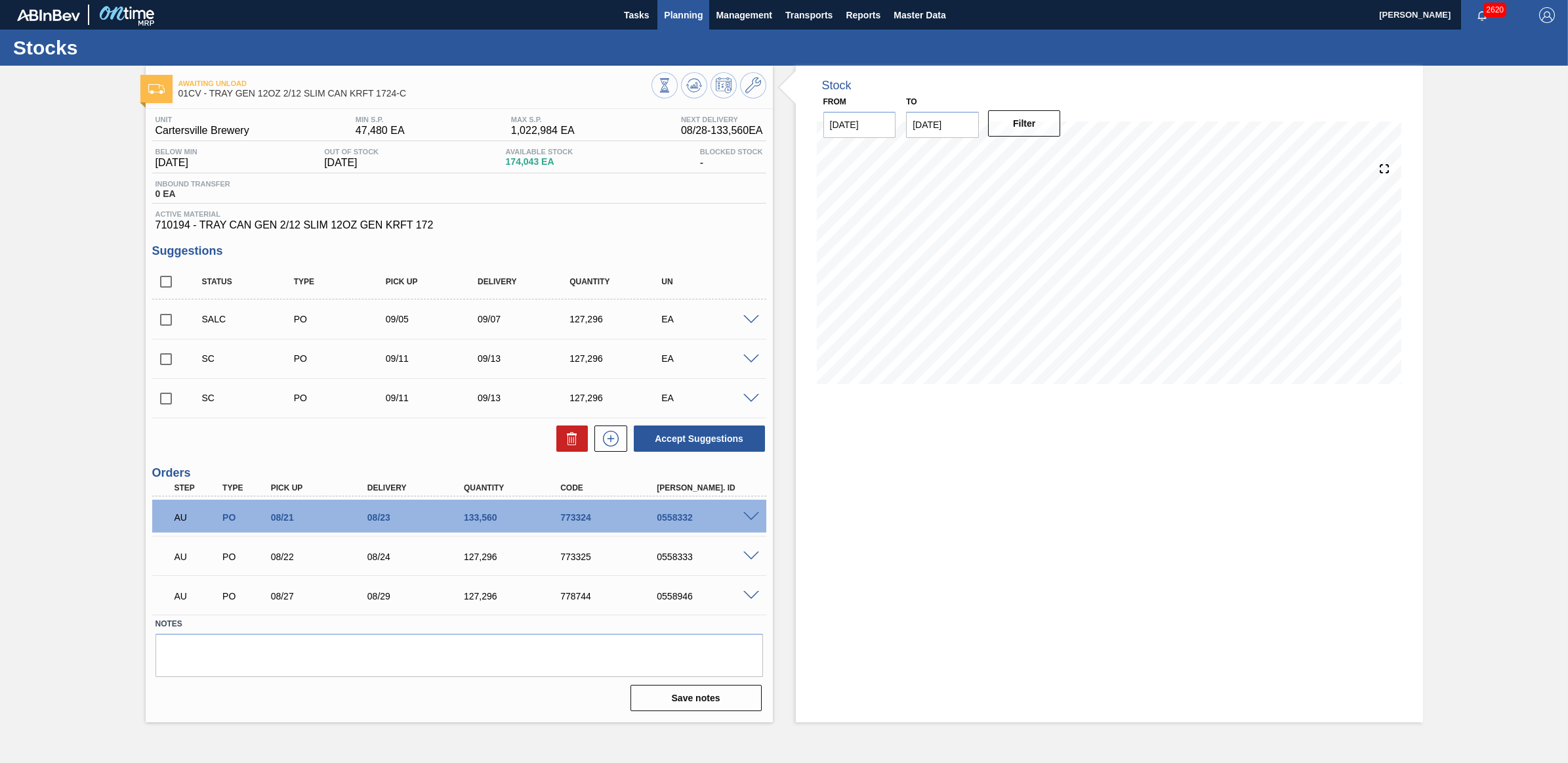
click at [687, 20] on span "Planning" at bounding box center [683, 14] width 39 height 15
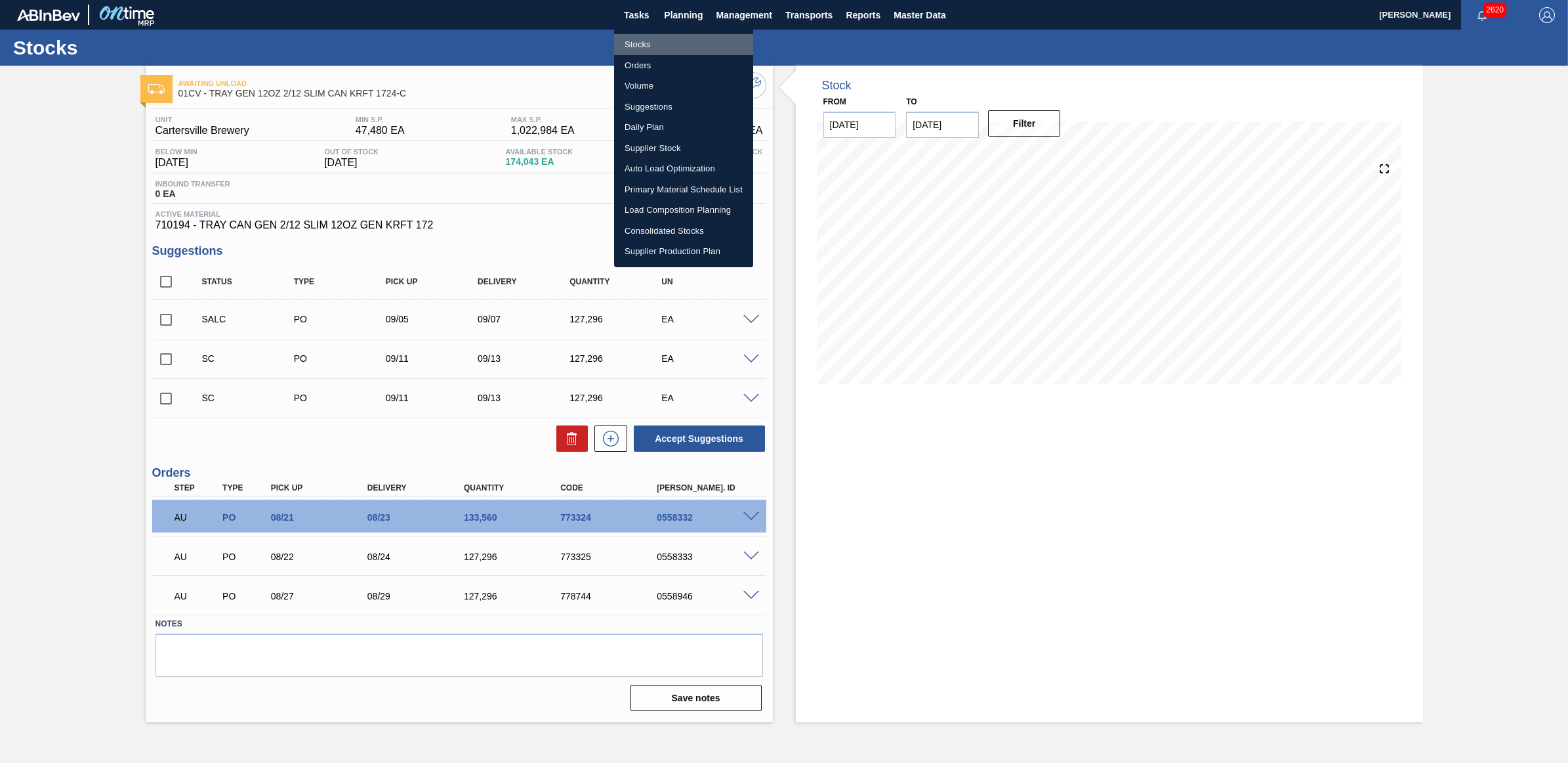
click at [644, 50] on li "Stocks" at bounding box center [683, 44] width 139 height 21
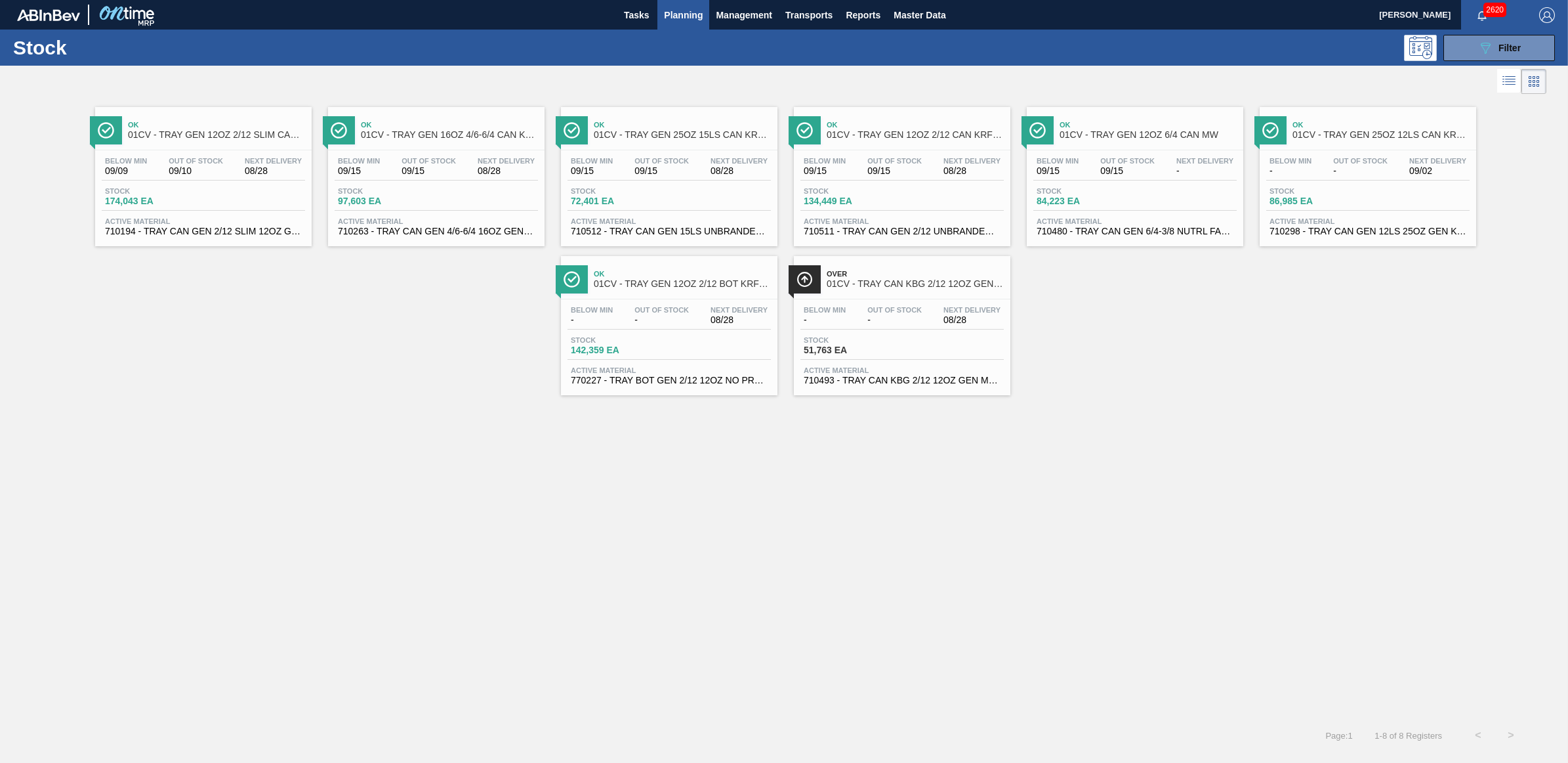
click at [158, 178] on div "Below Min 09/09 Out Of Stock 09/10 Next Delivery 08/28" at bounding box center [204, 169] width 204 height 23
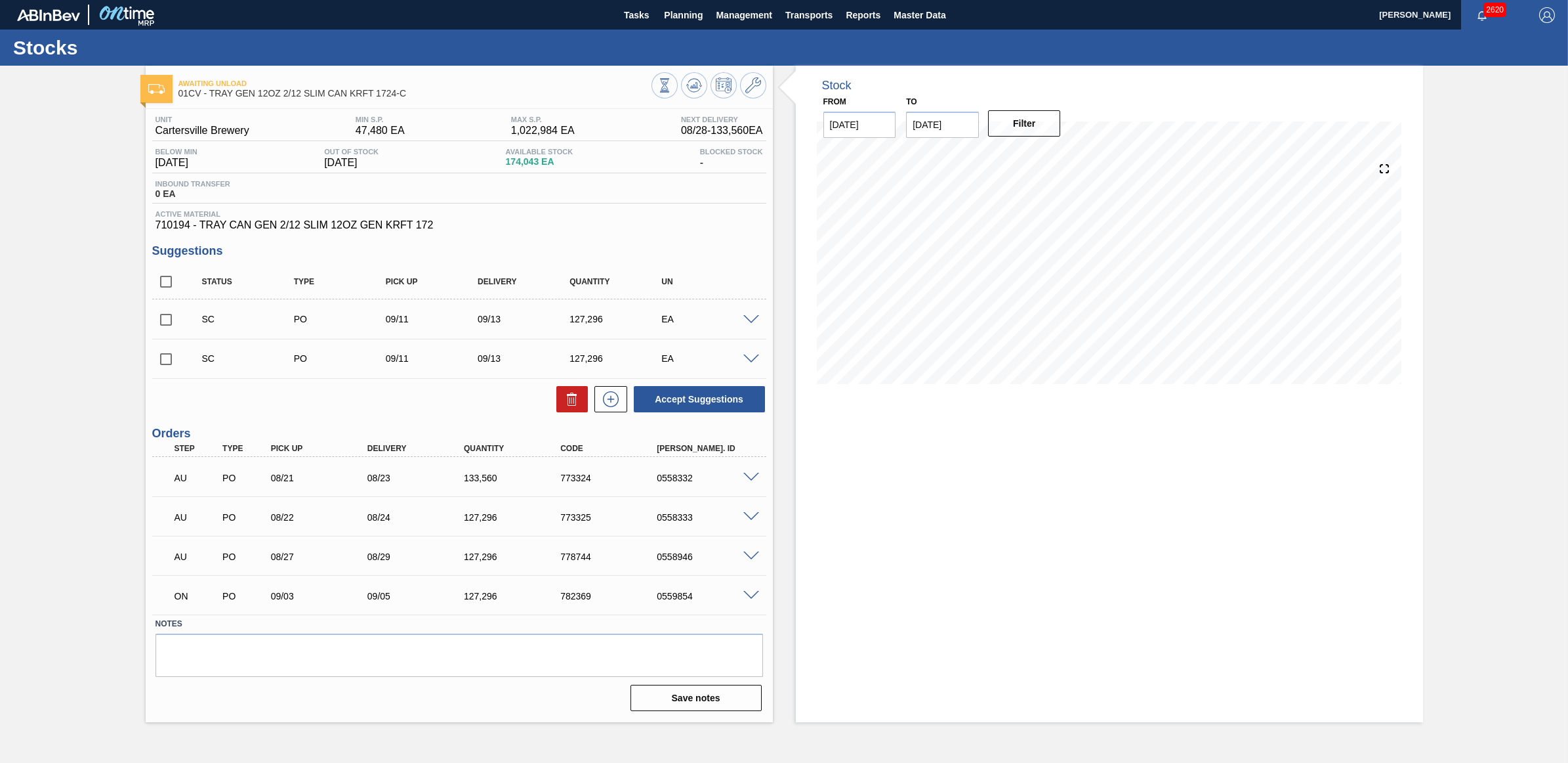
click at [170, 322] on input "checkbox" at bounding box center [166, 319] width 28 height 28
click at [701, 410] on button "Accept Suggestions" at bounding box center [700, 399] width 132 height 26
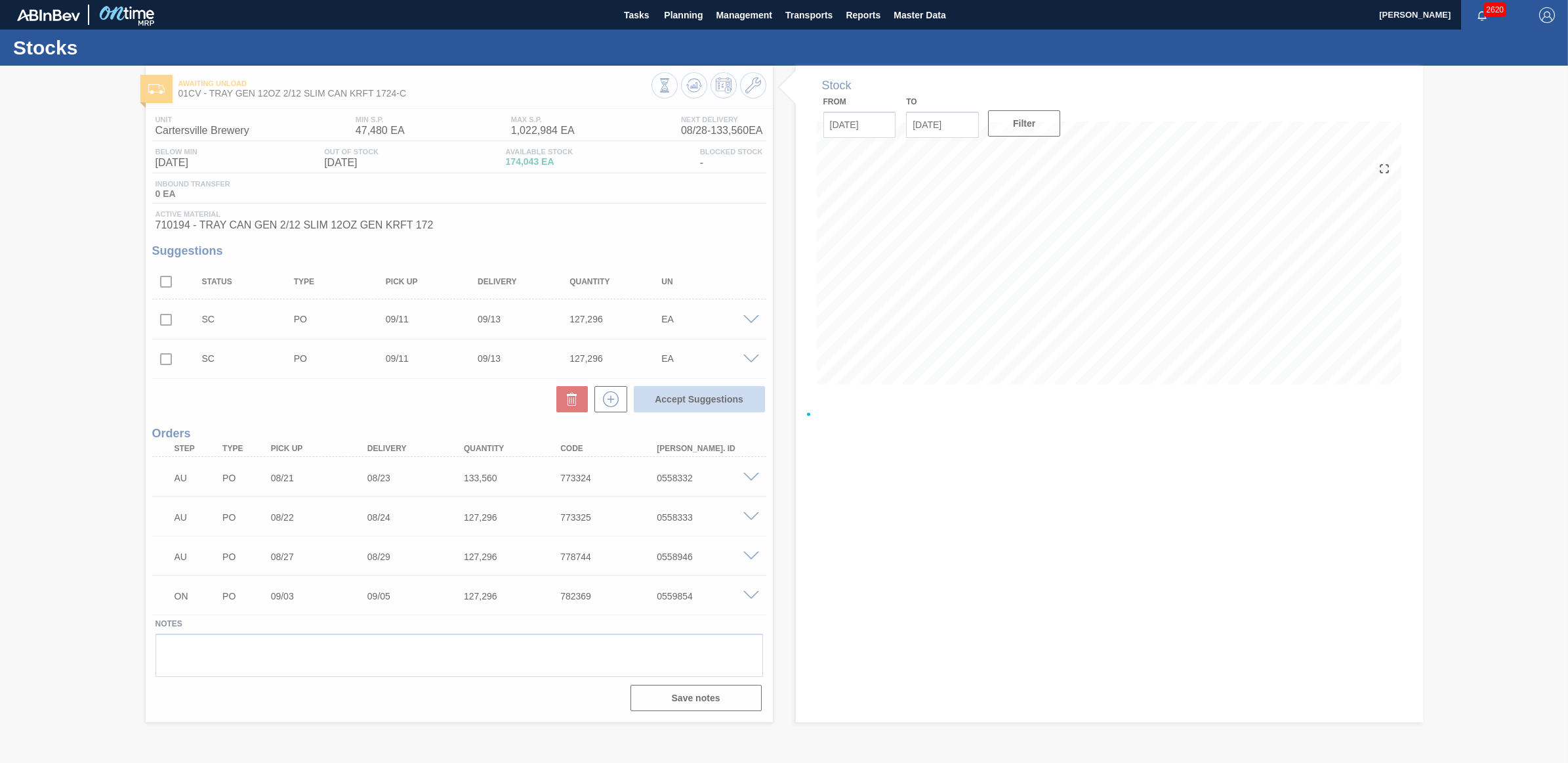
checkbox input "false"
